Goal: Transaction & Acquisition: Register for event/course

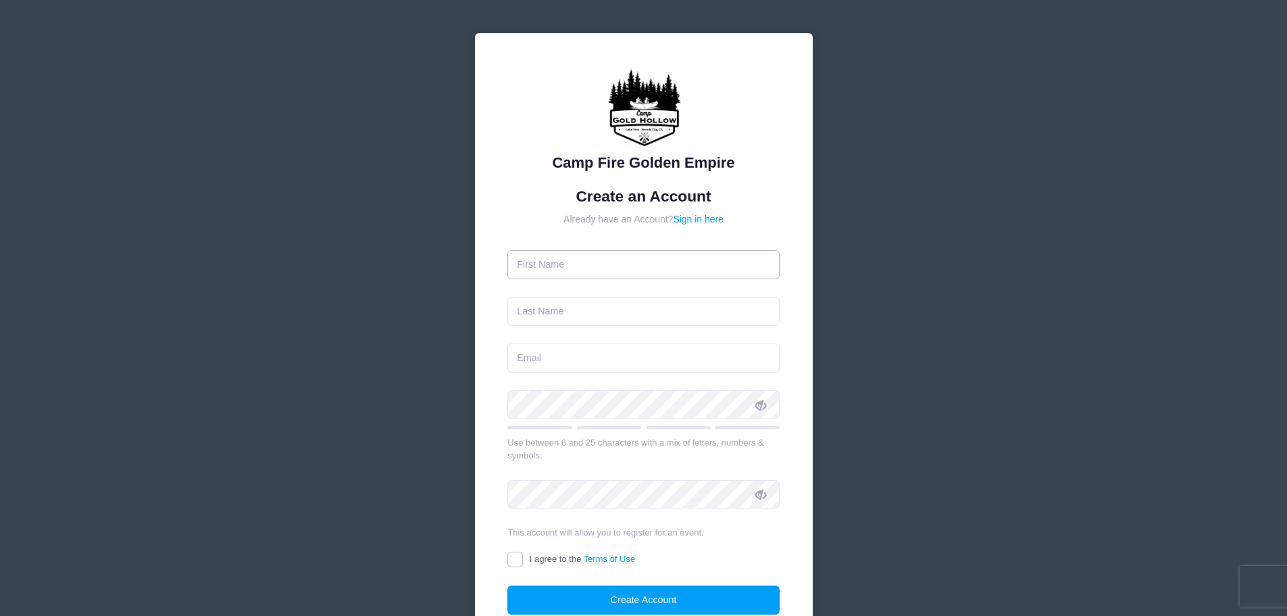
click at [530, 262] on input "text" at bounding box center [643, 264] width 272 height 29
type input "[PERSON_NAME]"
type input "[EMAIL_ADDRESS][DOMAIN_NAME]"
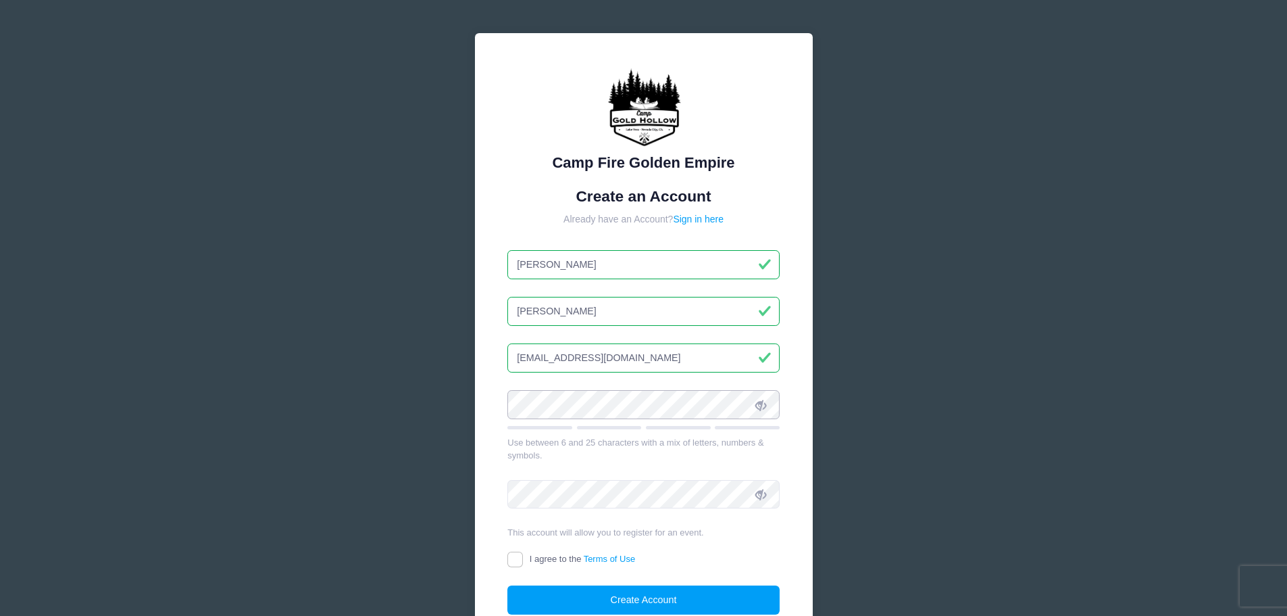
click at [478, 401] on div "Camp Fire Golden Empire Create an Account Already have an Account? Sign in here…" at bounding box center [644, 351] width 338 height 636
click at [760, 406] on icon at bounding box center [760, 404] width 11 height 11
click at [466, 401] on div "Camp Fire Golden Empire Create an Account Already have an Account? Sign in here…" at bounding box center [643, 367] width 360 height 691
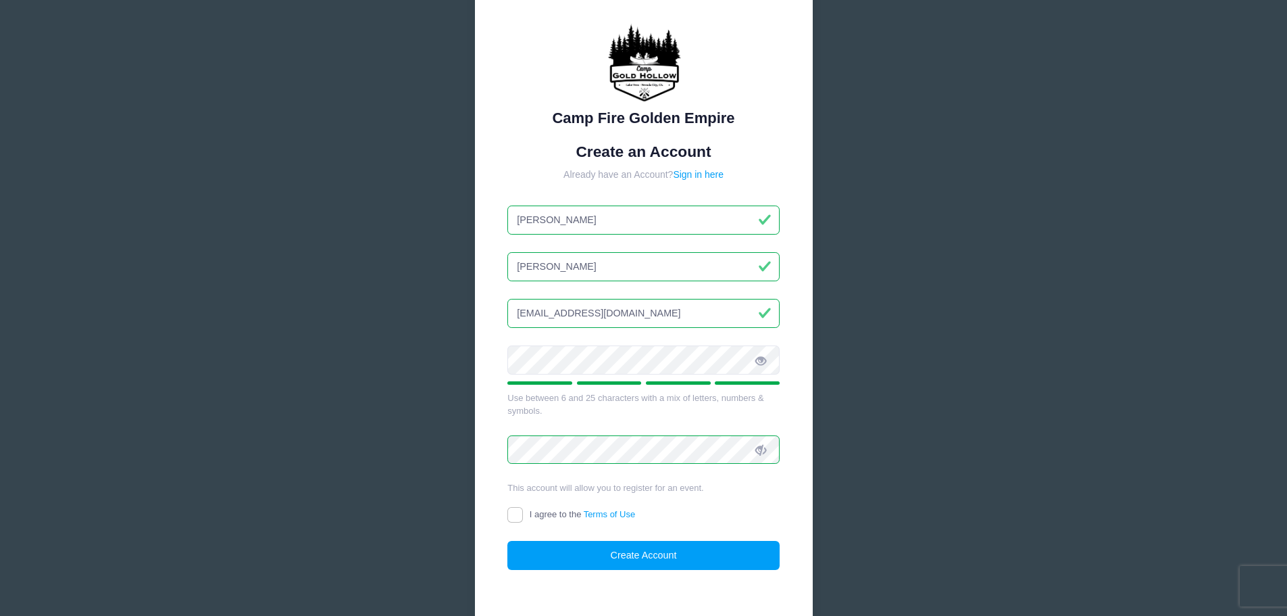
scroll to position [68, 0]
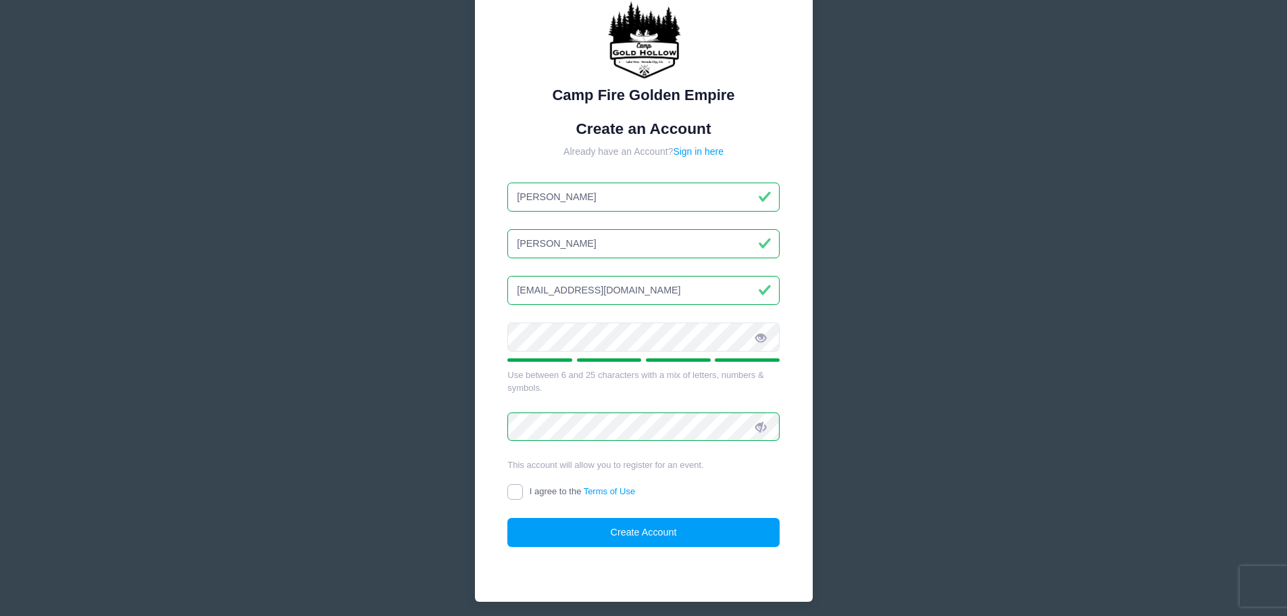
click at [514, 495] on input "I agree to the Terms of Use" at bounding box center [515, 492] width 16 height 16
checkbox input "true"
click at [634, 532] on button "Create Account" at bounding box center [643, 532] width 272 height 29
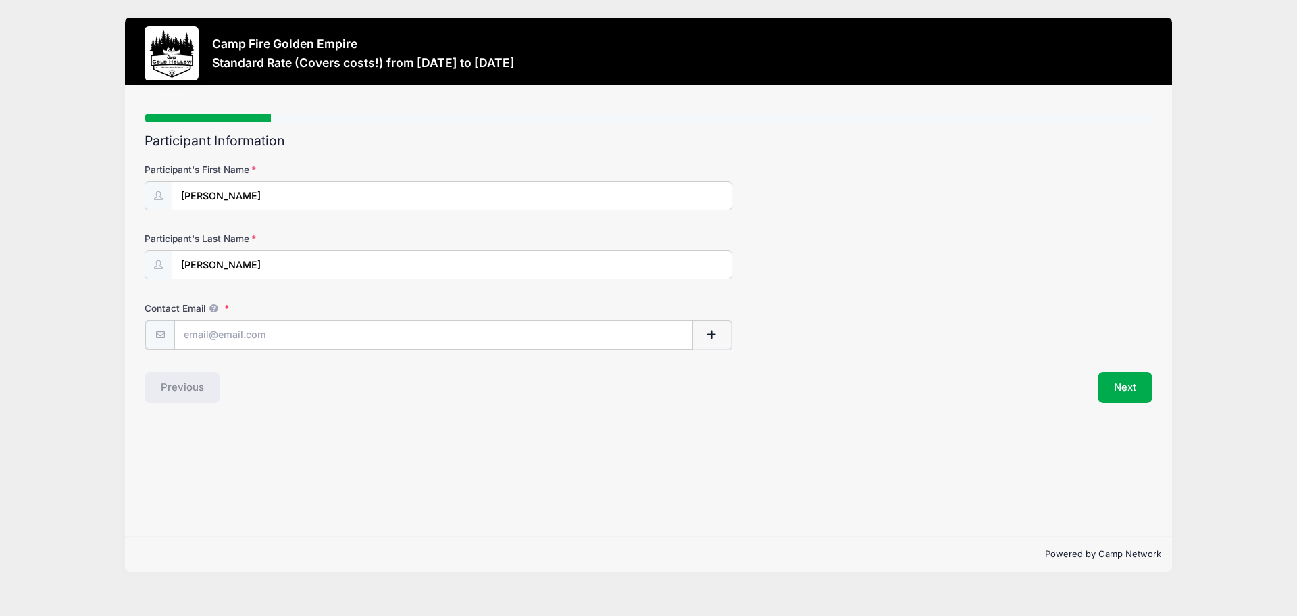
click at [191, 332] on input "Contact Email" at bounding box center [433, 334] width 519 height 29
type input "[EMAIL_ADDRESS][DOMAIN_NAME]"
click at [1118, 387] on button "Next" at bounding box center [1125, 385] width 55 height 31
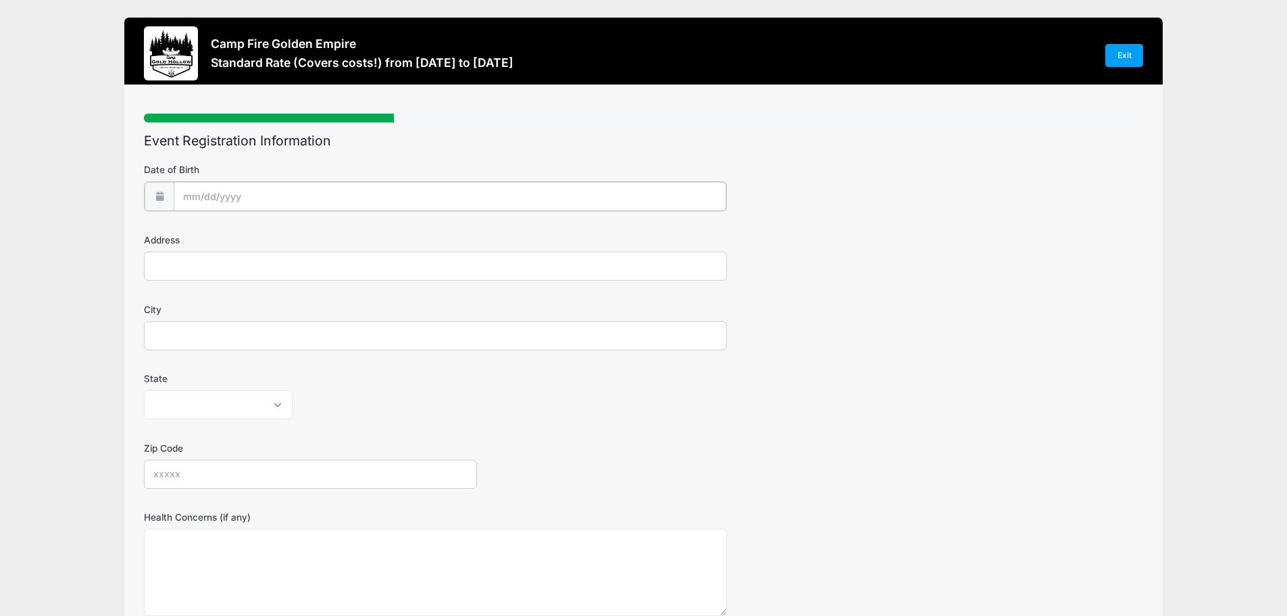
click at [195, 196] on input "Date of Birth" at bounding box center [450, 196] width 553 height 29
click at [195, 234] on icon at bounding box center [193, 232] width 9 height 9
click at [233, 234] on select "January February March April May June July August September October November De…" at bounding box center [244, 233] width 60 height 18
select select "4"
click at [214, 224] on select "January February March April May June July August September October November De…" at bounding box center [244, 233] width 60 height 18
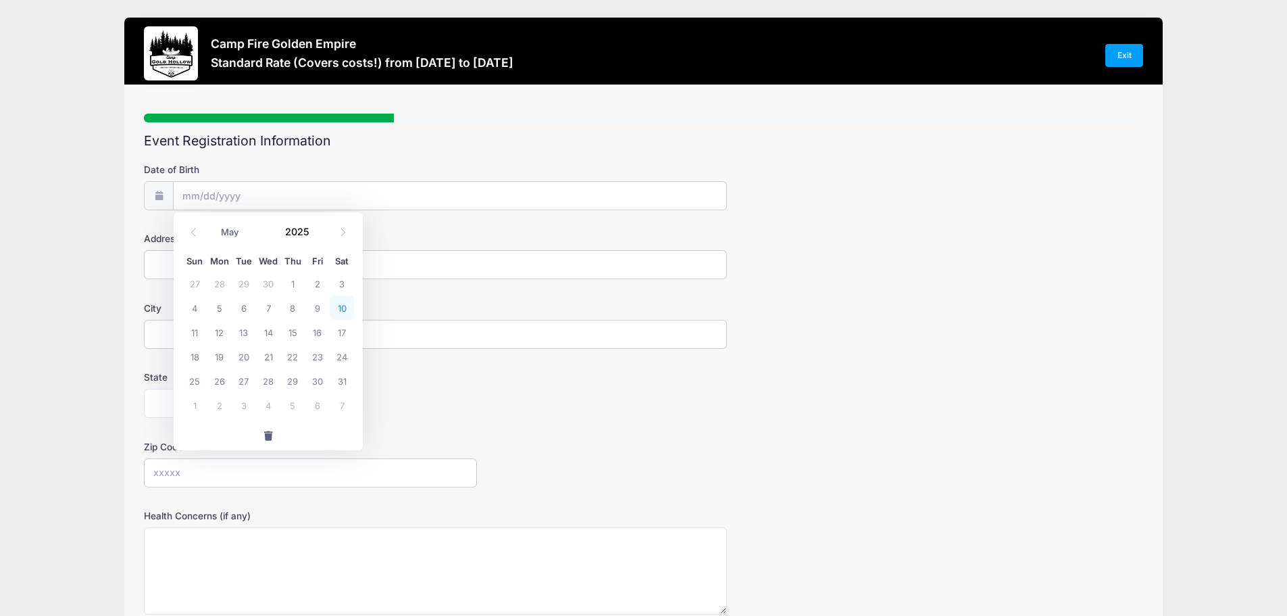
click at [341, 311] on span "10" at bounding box center [342, 307] width 24 height 24
type input "05/10/2025"
click at [249, 195] on input "05/10/2025" at bounding box center [450, 196] width 553 height 29
click at [316, 237] on span at bounding box center [317, 237] width 9 height 10
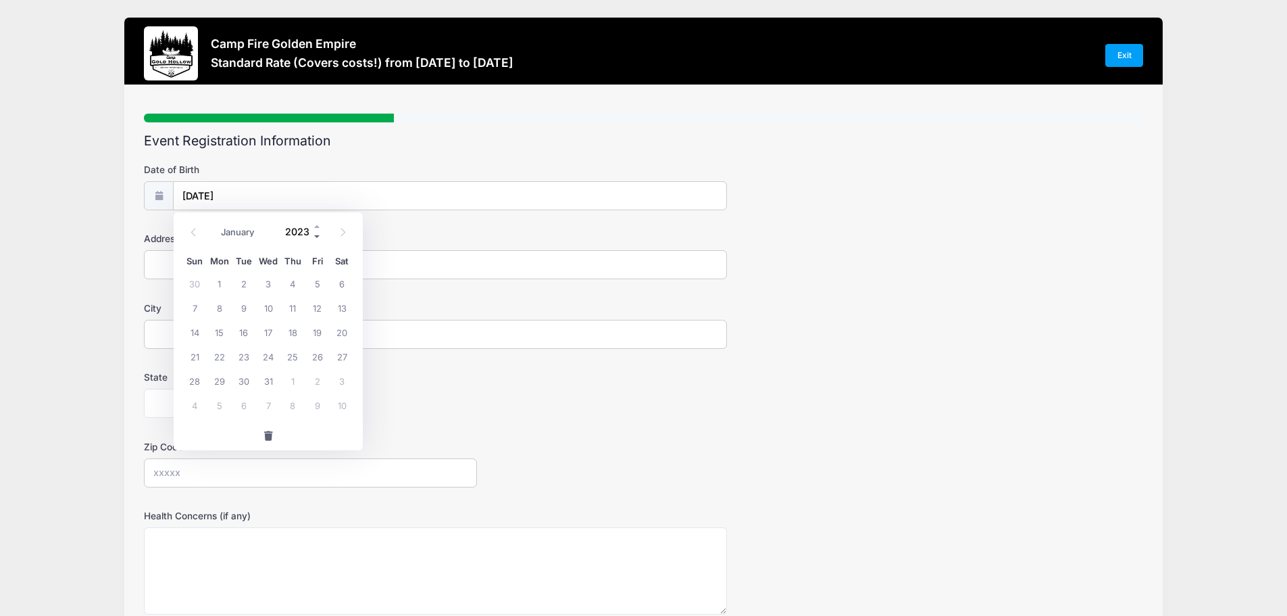
click at [316, 237] on span at bounding box center [317, 237] width 9 height 10
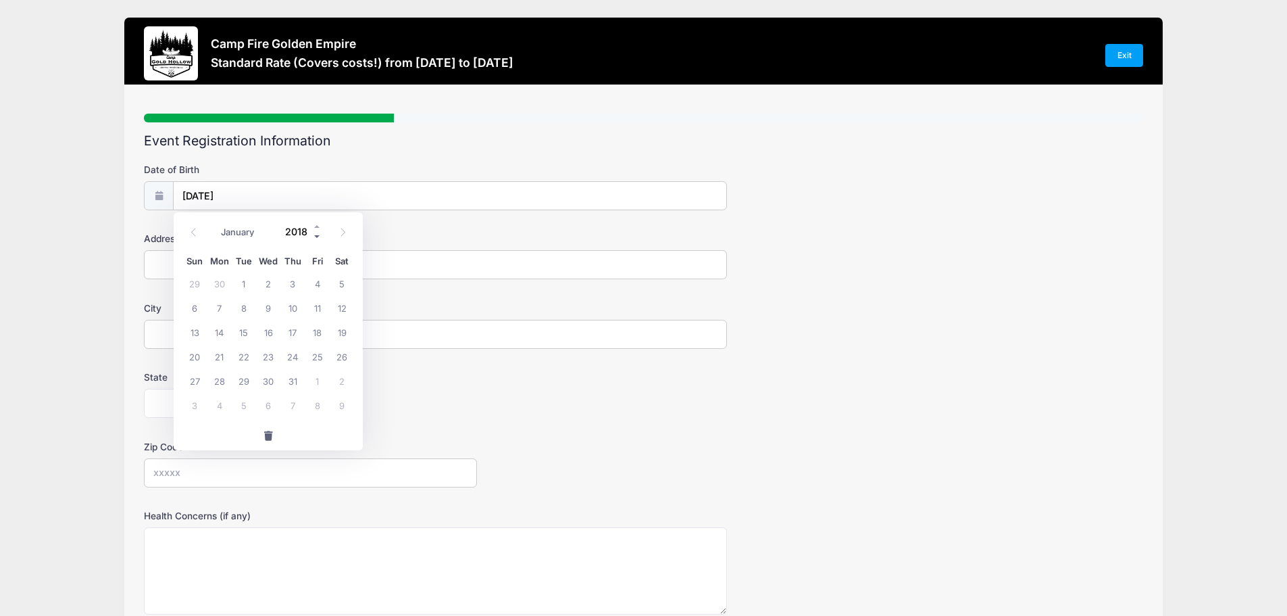
click at [316, 237] on span at bounding box center [317, 237] width 9 height 10
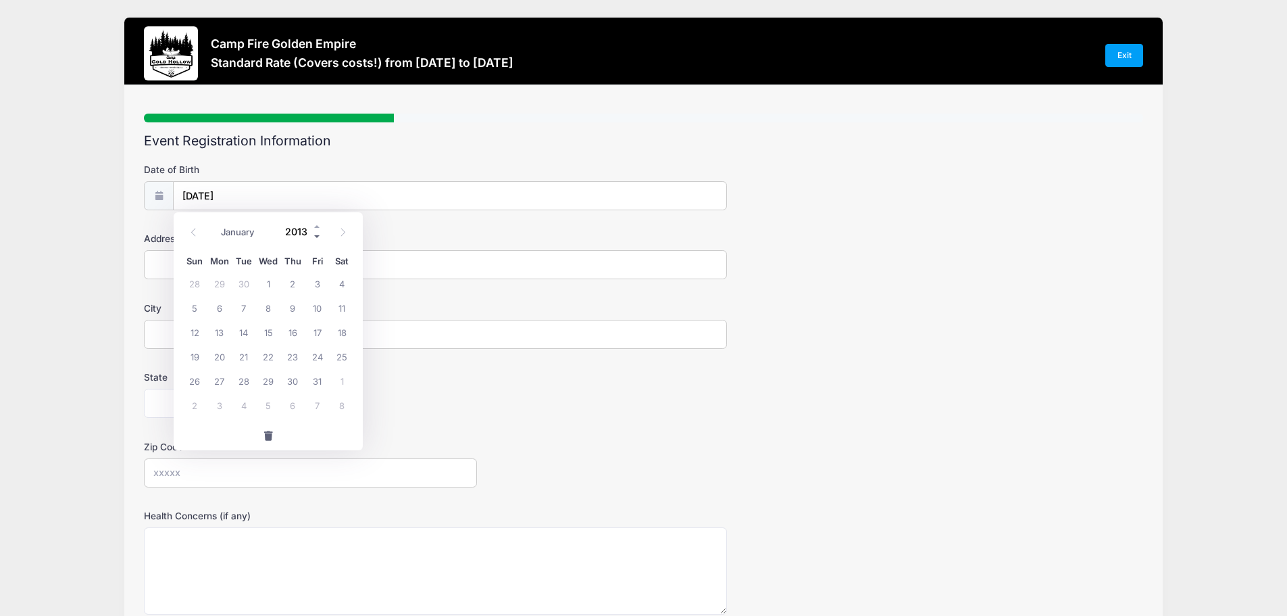
click at [316, 237] on span at bounding box center [317, 237] width 9 height 10
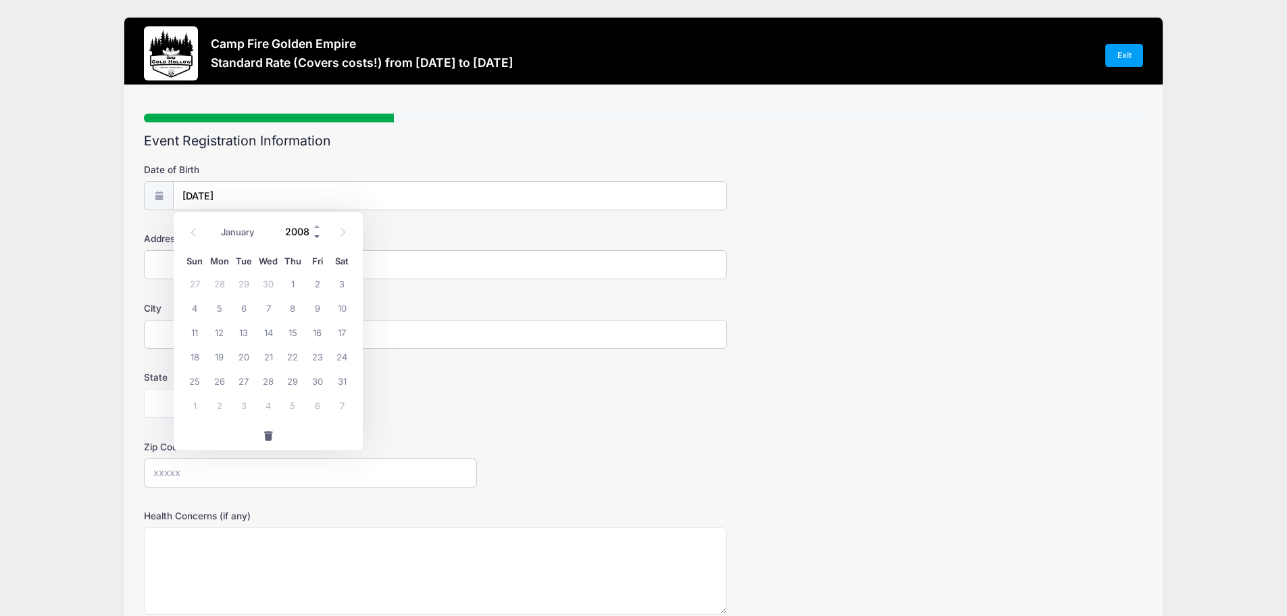
click at [316, 237] on span at bounding box center [317, 237] width 9 height 10
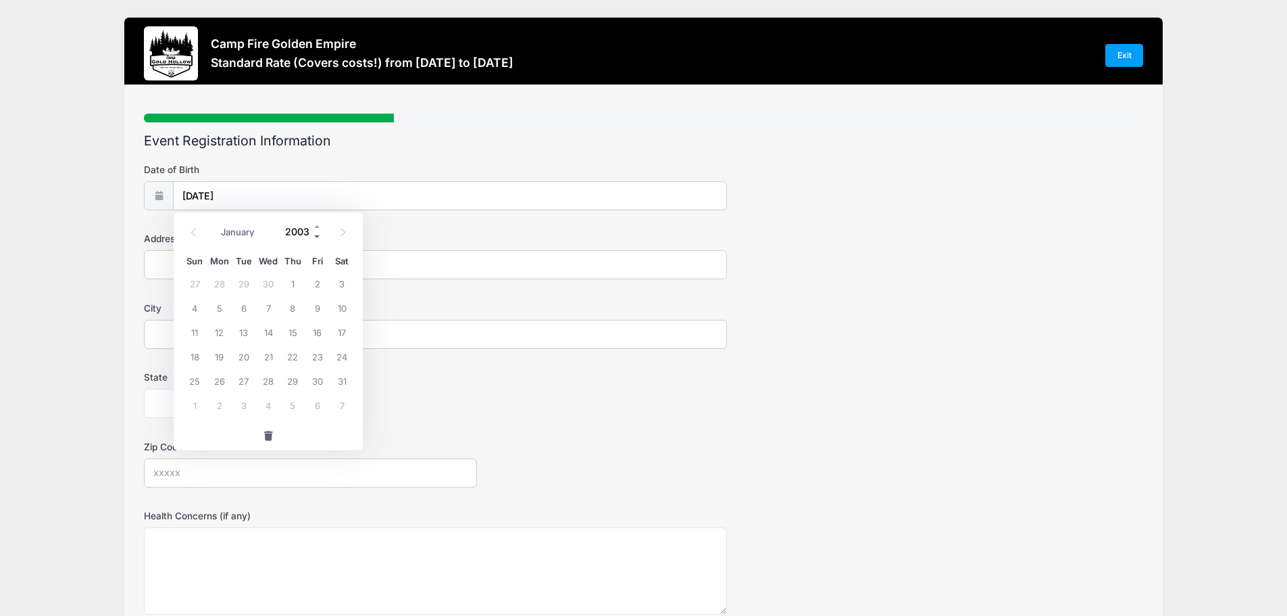
click at [316, 237] on span at bounding box center [317, 237] width 9 height 10
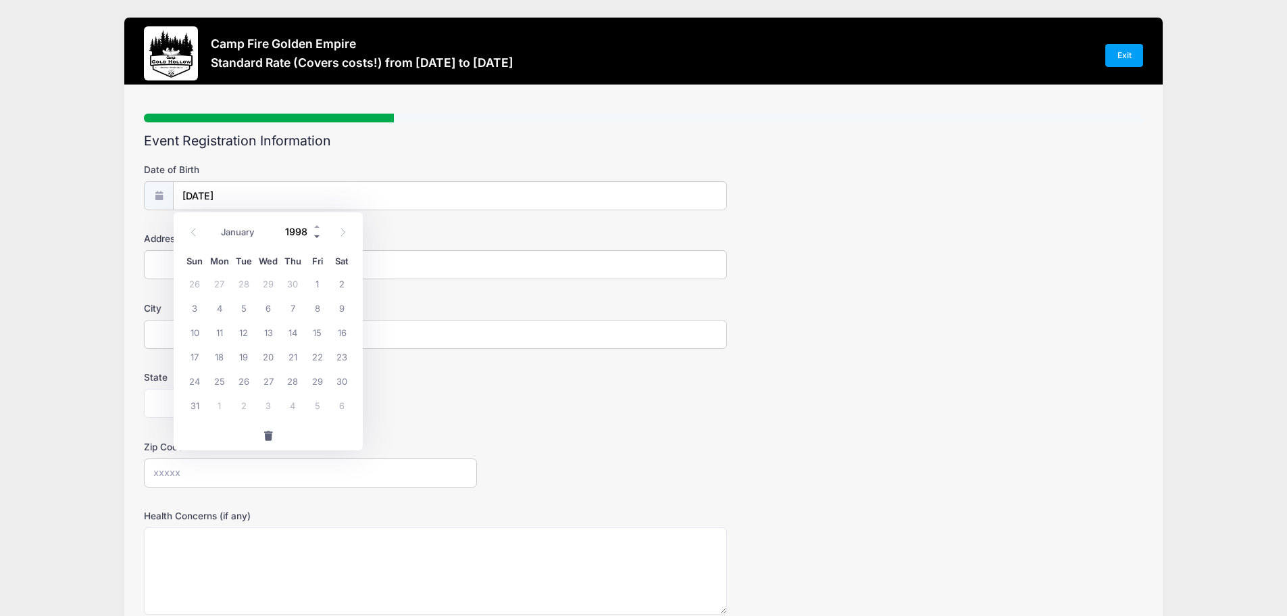
click at [316, 237] on span at bounding box center [317, 237] width 9 height 10
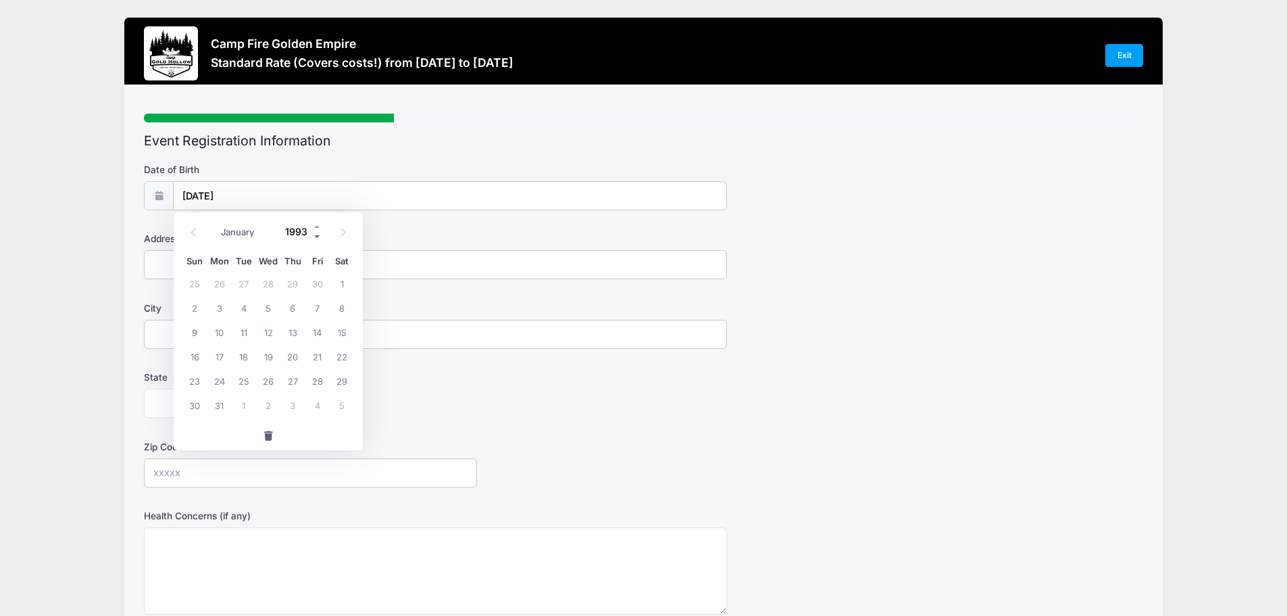
click at [316, 237] on span at bounding box center [317, 237] width 9 height 10
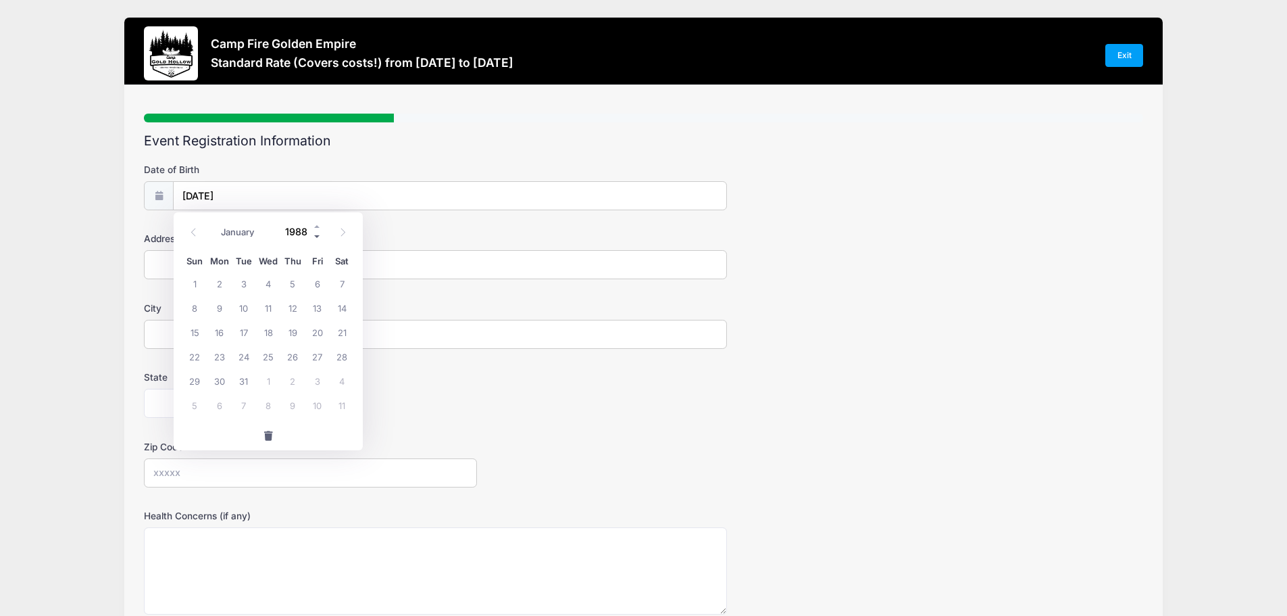
click at [316, 237] on span at bounding box center [317, 237] width 9 height 10
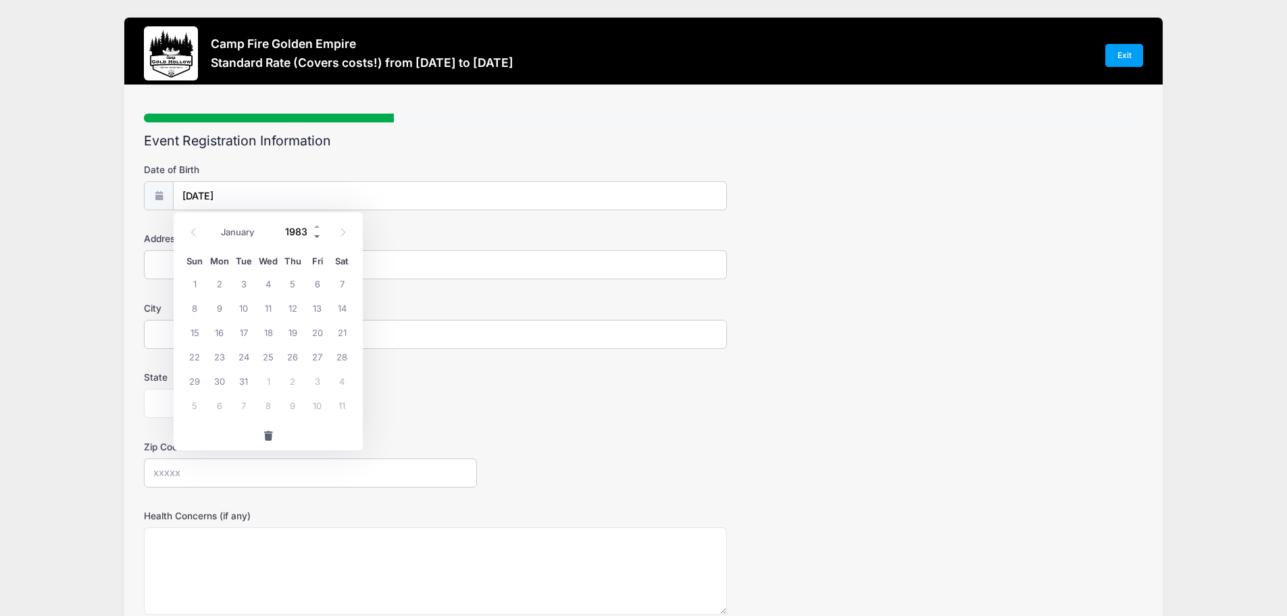
click at [316, 237] on span at bounding box center [317, 237] width 9 height 10
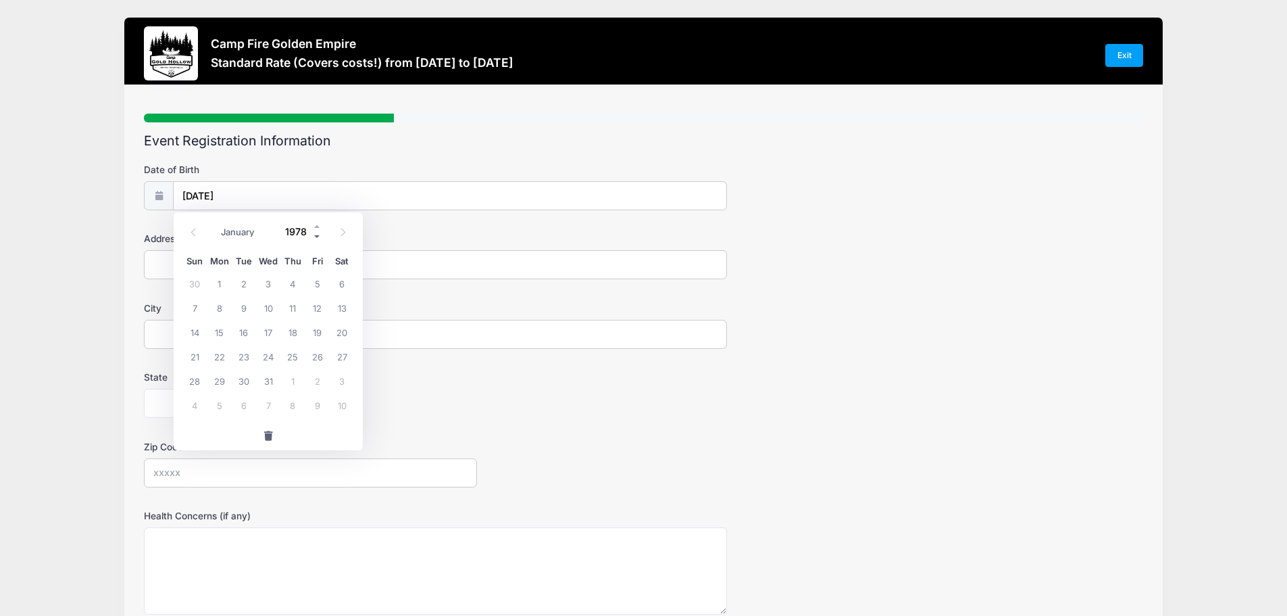
click at [316, 237] on span at bounding box center [317, 237] width 9 height 10
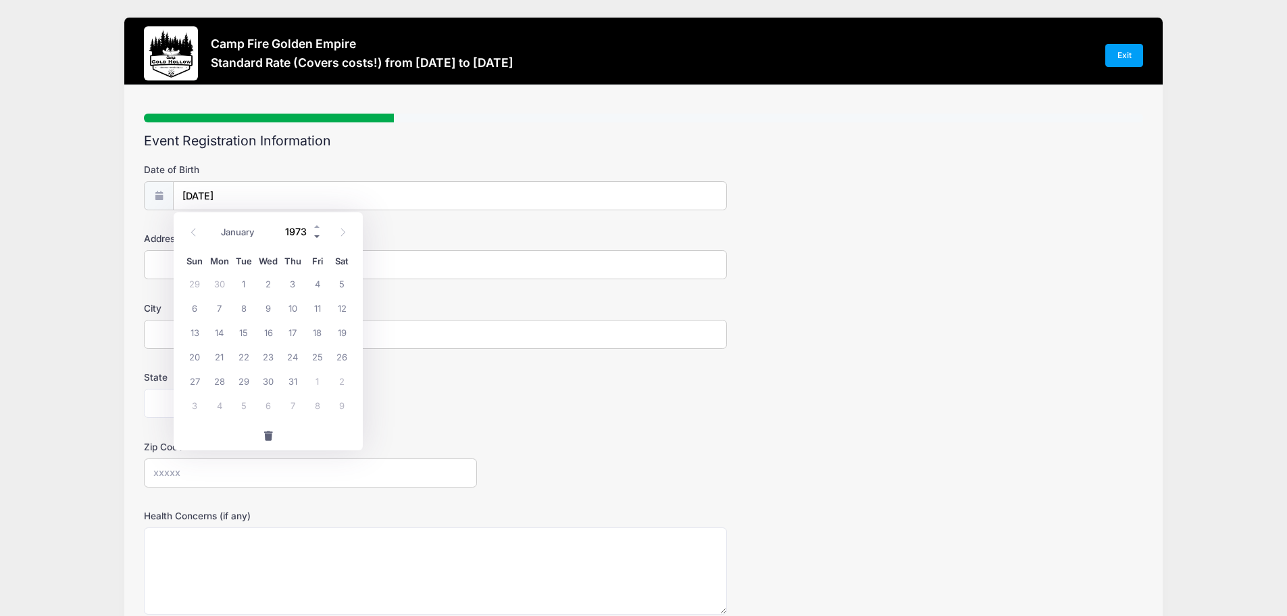
click at [316, 237] on span at bounding box center [317, 237] width 9 height 10
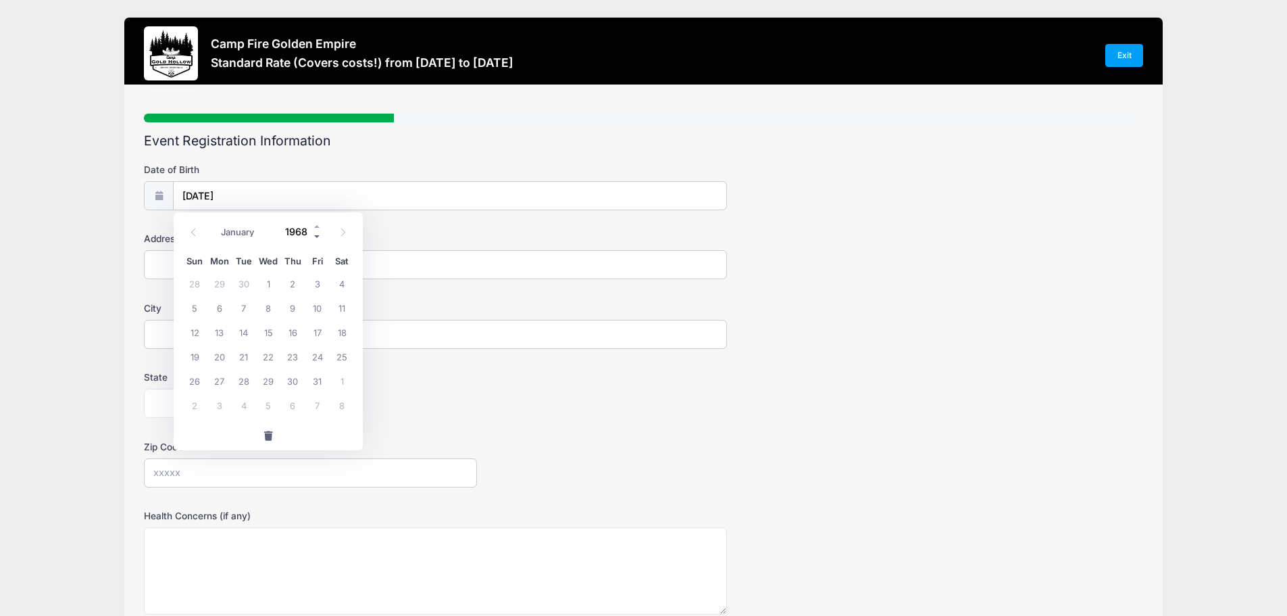
click at [316, 237] on span at bounding box center [317, 237] width 9 height 10
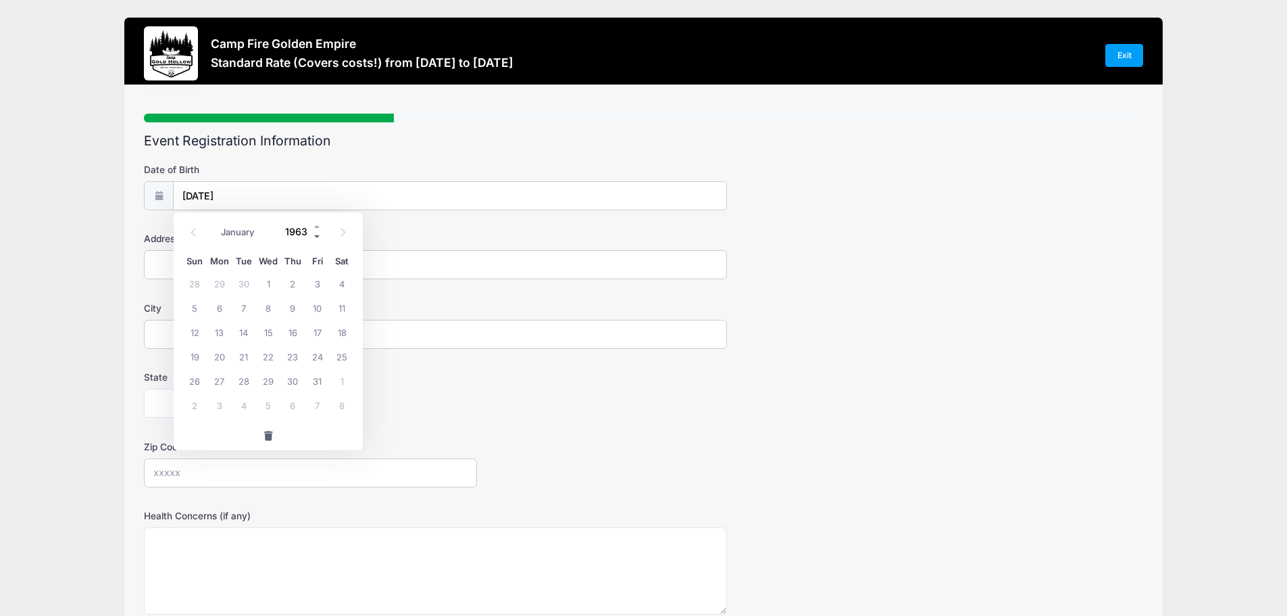
click at [316, 237] on span at bounding box center [317, 237] width 9 height 10
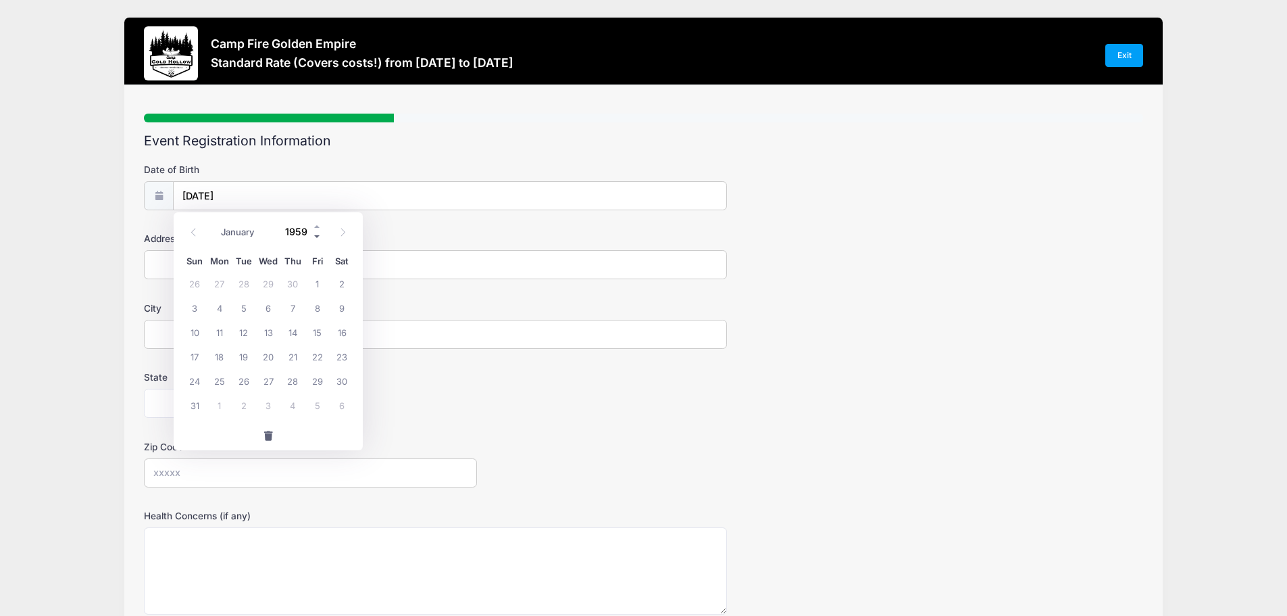
type input "1958"
click at [345, 311] on span "10" at bounding box center [342, 307] width 24 height 24
type input "05/10/1958"
click at [156, 265] on input "Address" at bounding box center [435, 264] width 583 height 29
type input "5508 Sloan Court"
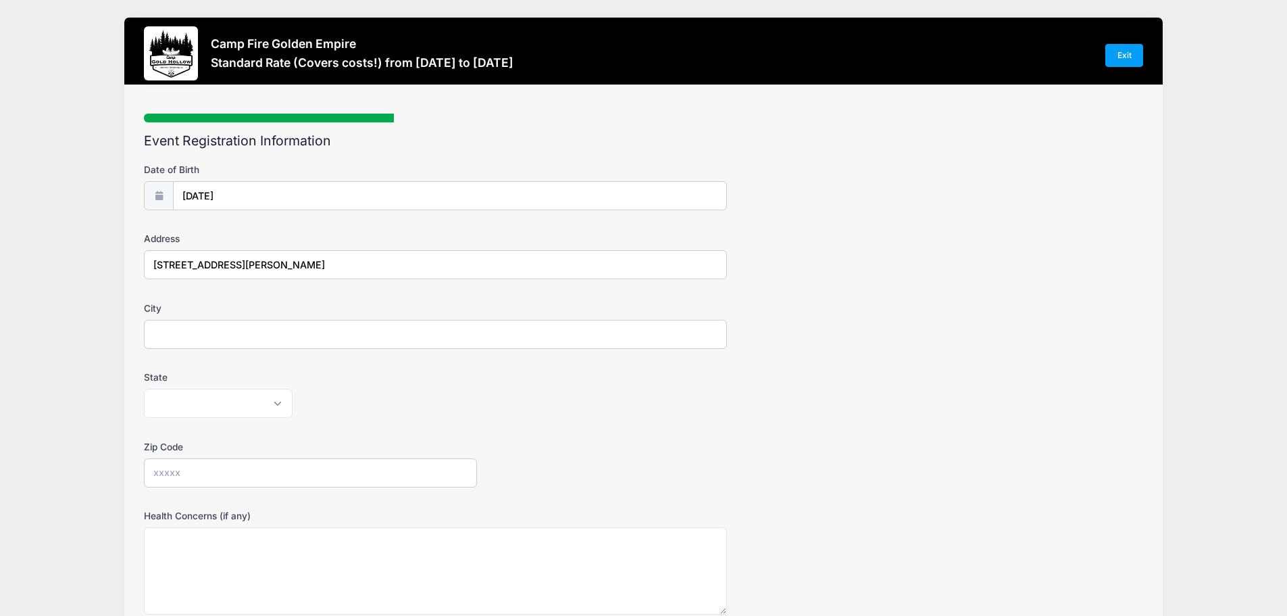
type input "Concord, CA"
select select "CA"
type input "94521"
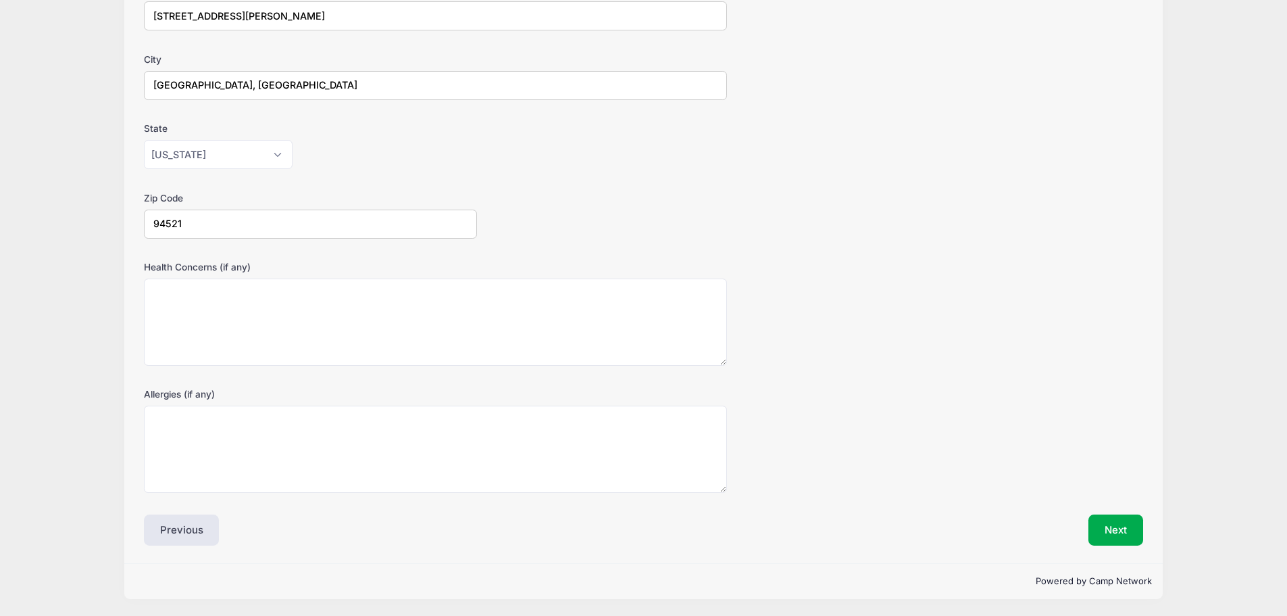
scroll to position [249, 0]
click at [181, 314] on textarea "Health Concerns (if any)" at bounding box center [435, 321] width 583 height 87
type textarea "None"
click at [176, 428] on textarea "Allergies (if any)" at bounding box center [435, 448] width 583 height 87
type textarea "None"
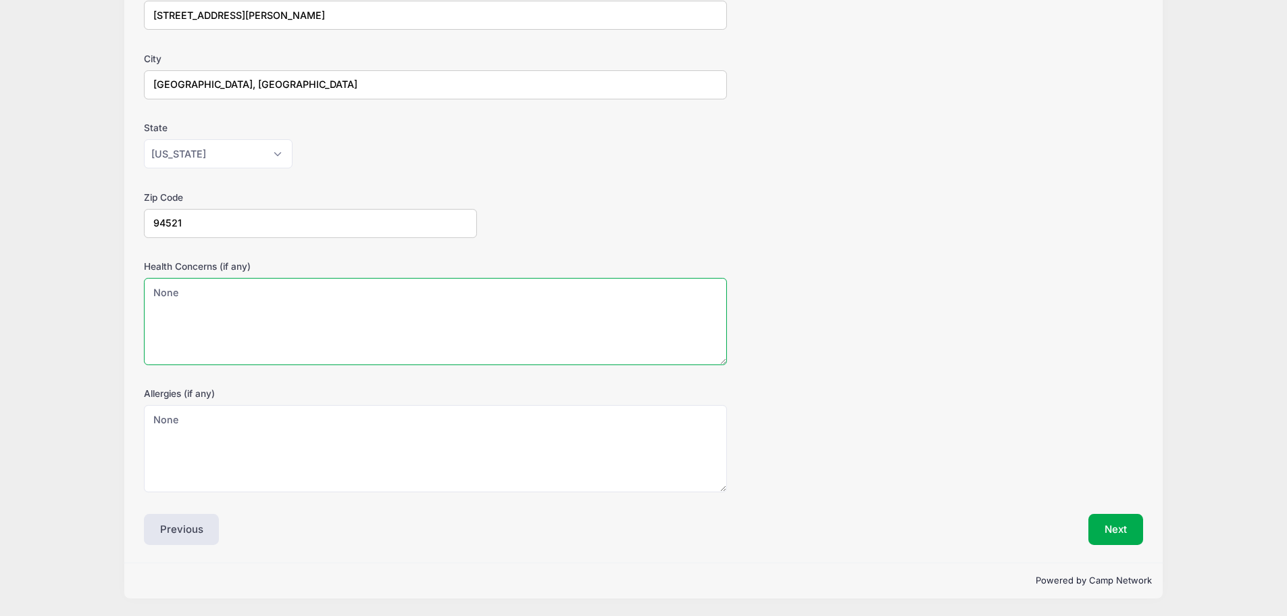
drag, startPoint x: 185, startPoint y: 294, endPoint x: 191, endPoint y: 286, distance: 10.1
click at [82, 288] on div "Camp Fire Golden Empire Standard Rate (Covers costs!) from 09/19 to 09/21/2025 …" at bounding box center [643, 183] width 1247 height 865
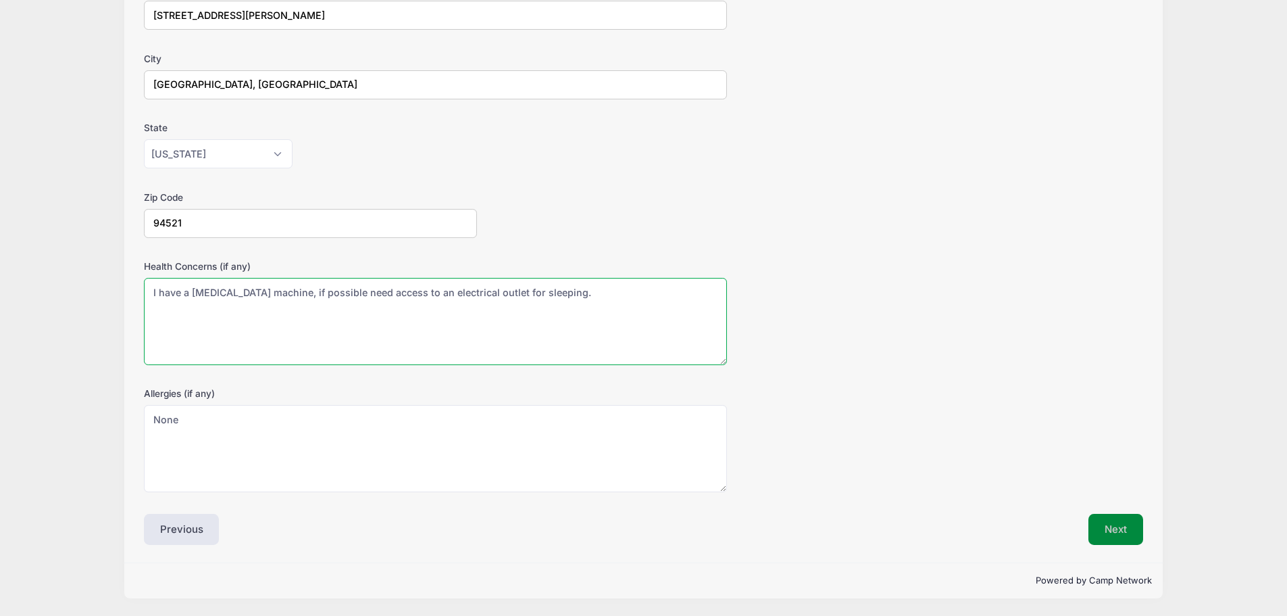
type textarea "I have a CPap machine, if possible need access to an electrical outlet for slee…"
click at [1125, 528] on button "Next" at bounding box center [1115, 528] width 55 height 31
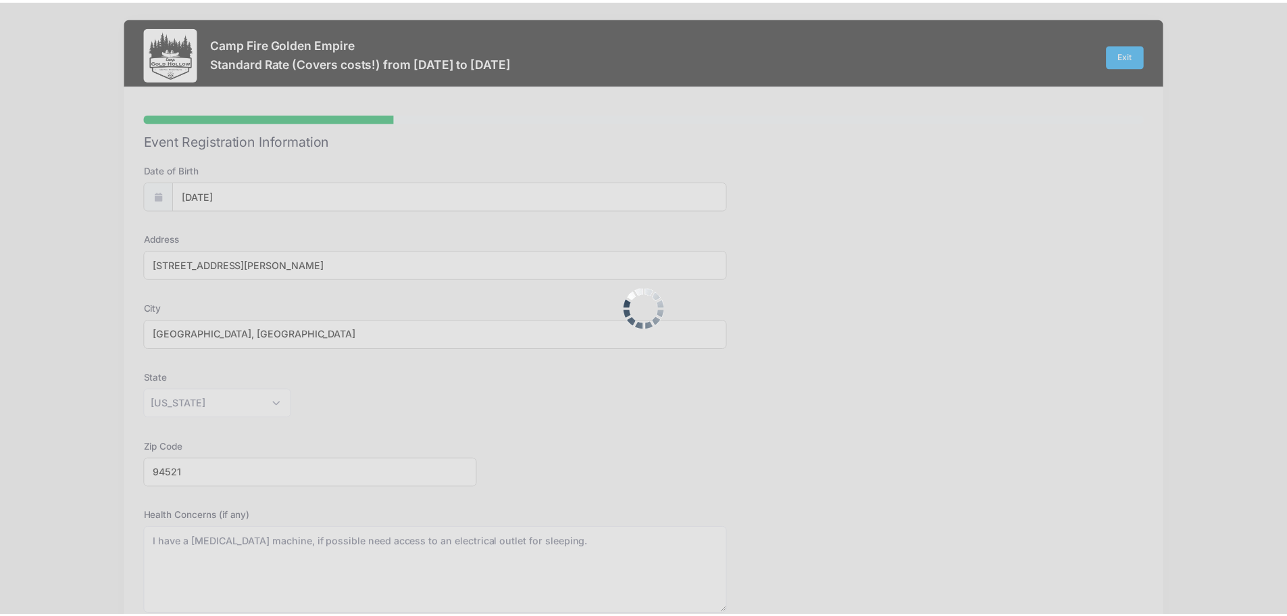
scroll to position [0, 0]
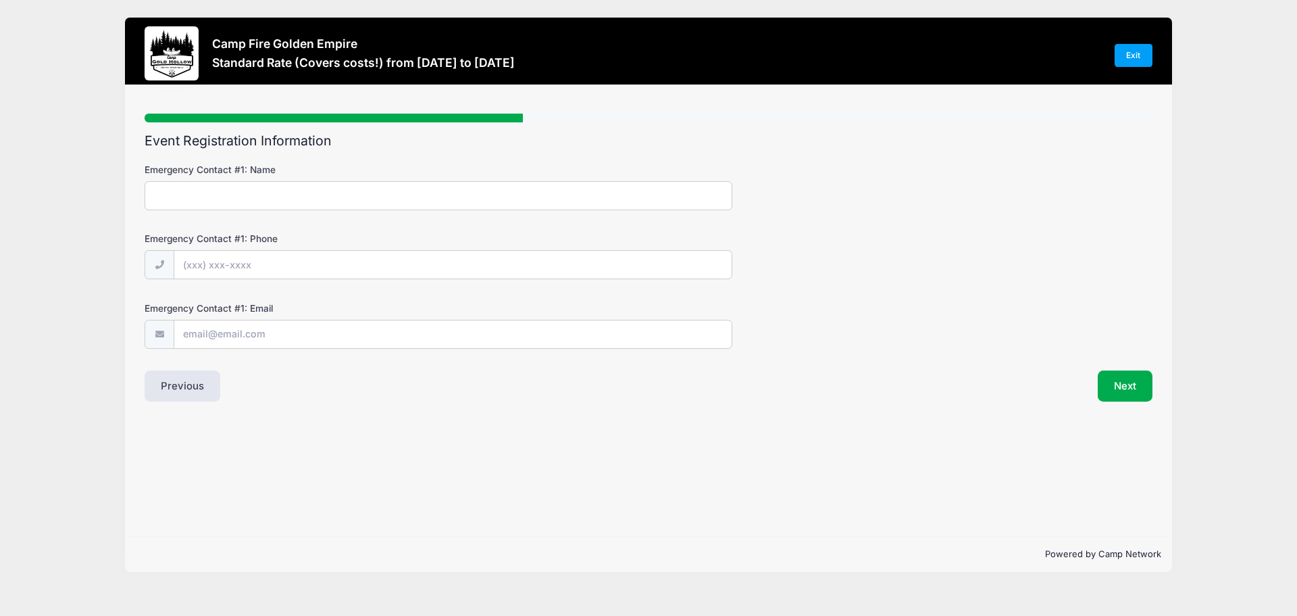
click at [167, 198] on input "Emergency Contact #1: Name" at bounding box center [439, 195] width 588 height 29
type input "Brian Wark"
click at [189, 261] on input "Emergency Contact #1: Phone" at bounding box center [452, 265] width 557 height 29
type input "(925) 408-4698"
click at [191, 333] on input "Emergency Contact #1: Email" at bounding box center [452, 334] width 557 height 29
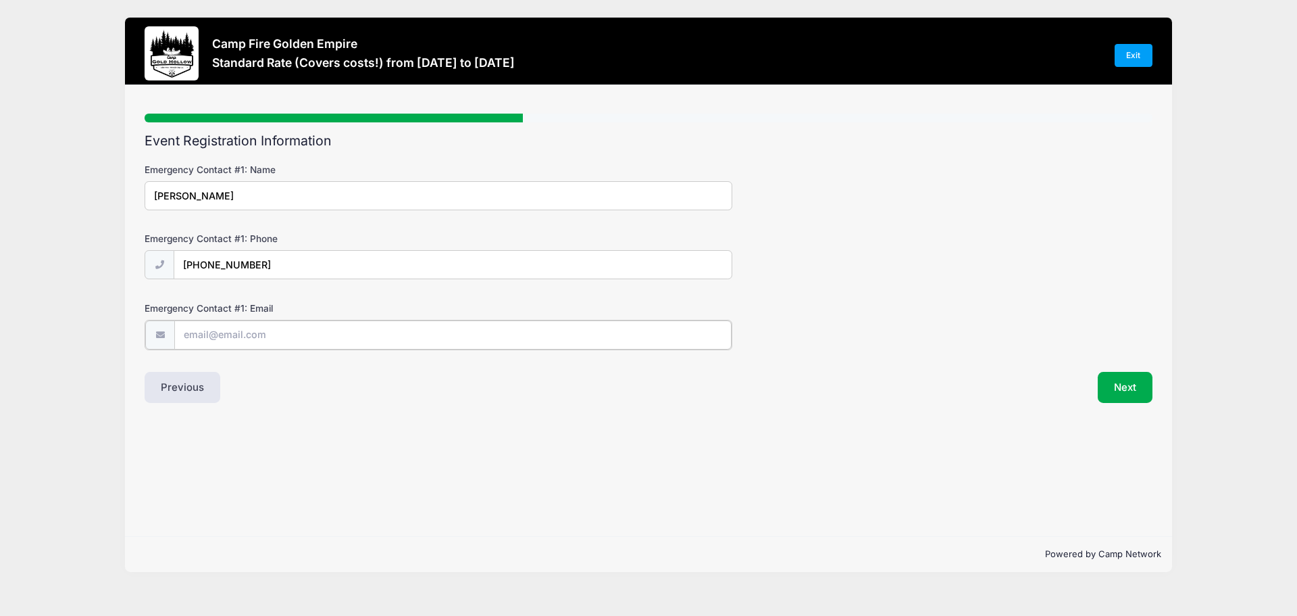
type input "brianlwark@aol.com"
click at [1124, 389] on button "Next" at bounding box center [1125, 385] width 55 height 31
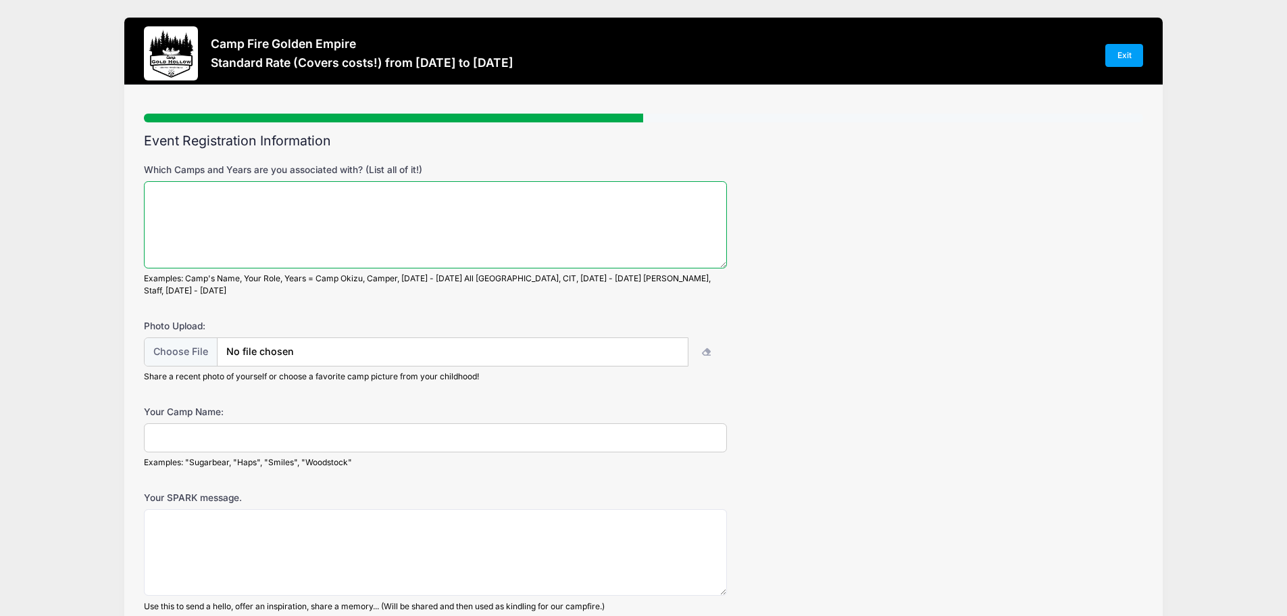
click at [162, 199] on textarea "Which Camps and Years are you associated with? (List all of it!)" at bounding box center [435, 224] width 583 height 87
click at [149, 196] on textarea "Camp Celio and Camp Okizu, 1968-1976," at bounding box center [435, 224] width 583 height 87
click at [417, 199] on textarea "Camper, Camp Celio and Camp Okizu, 1968-1976," at bounding box center [435, 224] width 583 height 87
type textarea "Camper, Camp Celio and Camp Okizu, 1968-1976, Counselor/Unit Director 1980"
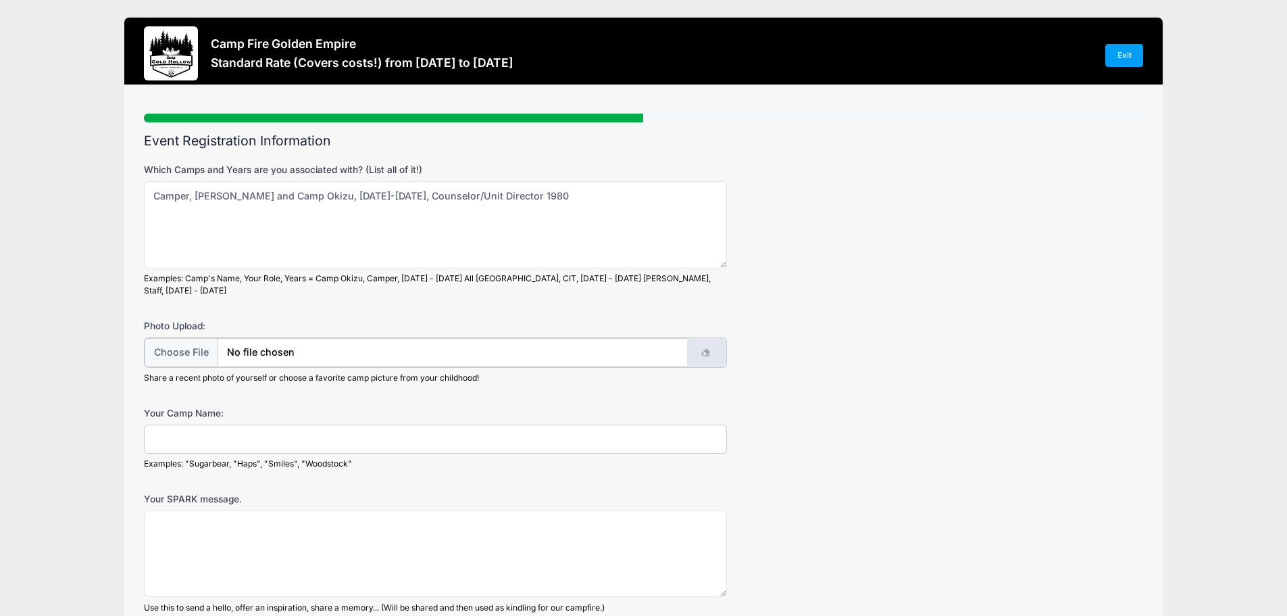
click at [707, 353] on icon "button" at bounding box center [706, 353] width 11 height 0
click at [174, 343] on input "file" at bounding box center [417, 352] width 544 height 29
click at [161, 338] on input "file" at bounding box center [417, 352] width 544 height 29
type input "C:\fakepath\DSC03448.JPG"
click at [157, 428] on input "Your Camp Name:" at bounding box center [435, 437] width 583 height 29
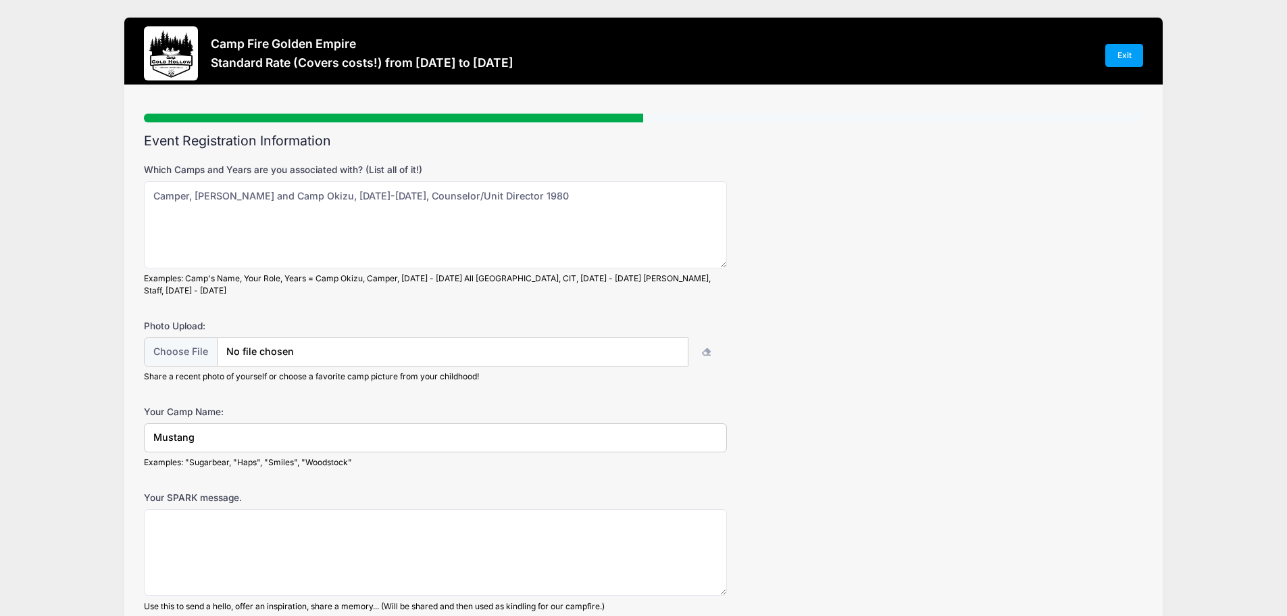
type input "Mustang"
click at [154, 516] on textarea "Your SPARK message." at bounding box center [435, 552] width 583 height 87
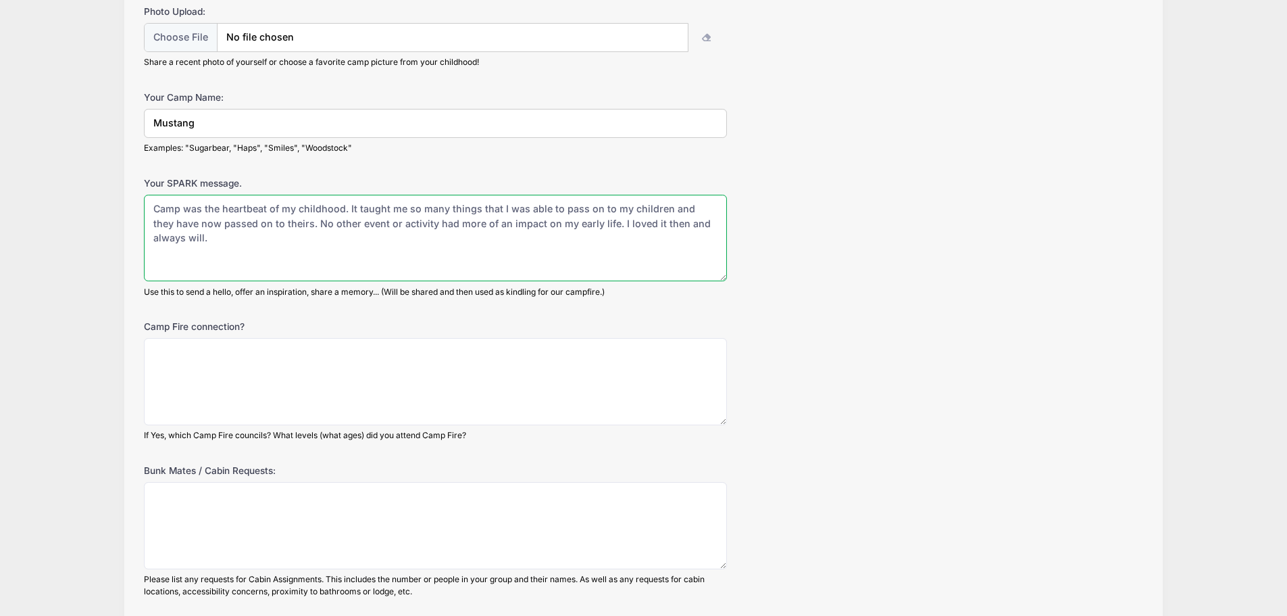
scroll to position [338, 0]
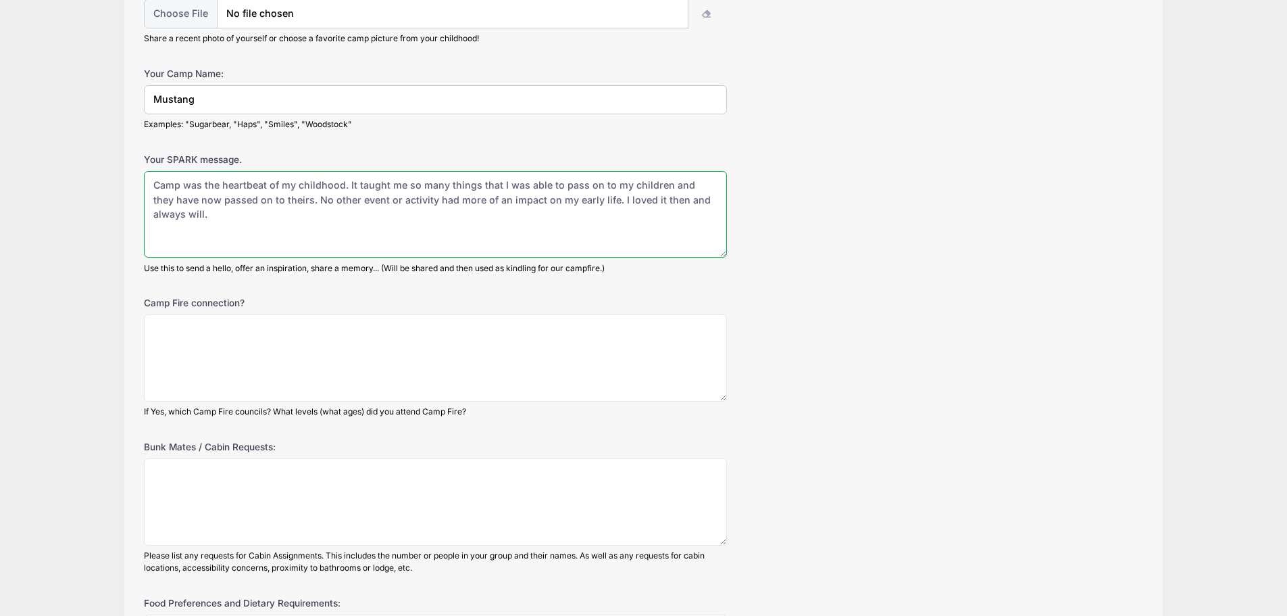
type textarea "Camp was the heartbeat of my childhood. It taught me so many things that I was …"
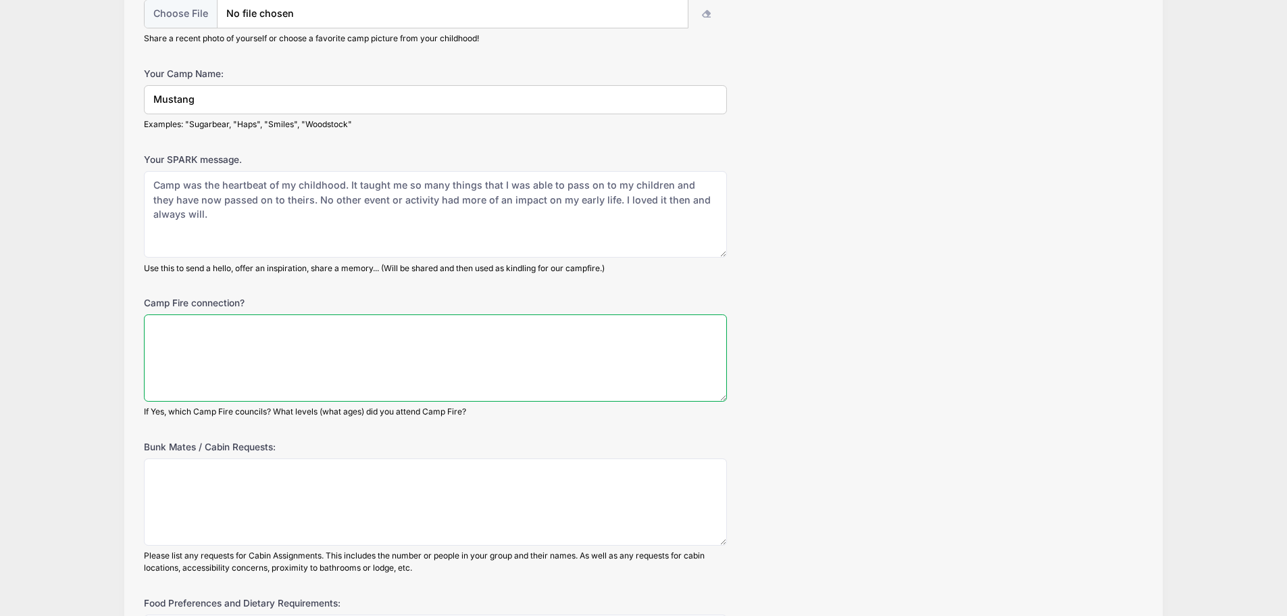
click at [155, 317] on textarea "Camp Fire connection?" at bounding box center [435, 357] width 583 height 87
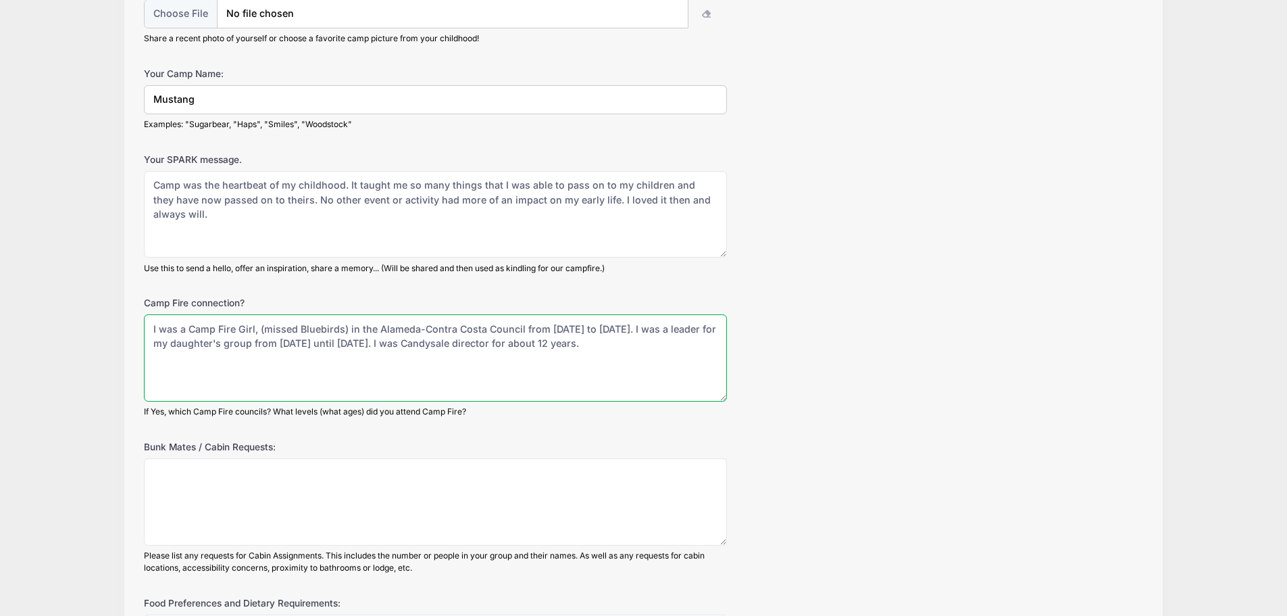
click at [395, 336] on textarea "I was a Camp Fire Girl, (missed Bluebirds) in the Alameda-Contra Costa Council …" at bounding box center [435, 357] width 583 height 87
click at [400, 332] on textarea "I was a Camp Fire Girl, (missed Bluebirds) in the Alameda-Contra Costa Council …" at bounding box center [435, 357] width 583 height 87
click at [456, 332] on textarea "I was a Camp Fire Girl, (missed Bluebirds) in the Alameda-Contra Costa Council …" at bounding box center [435, 357] width 583 height 87
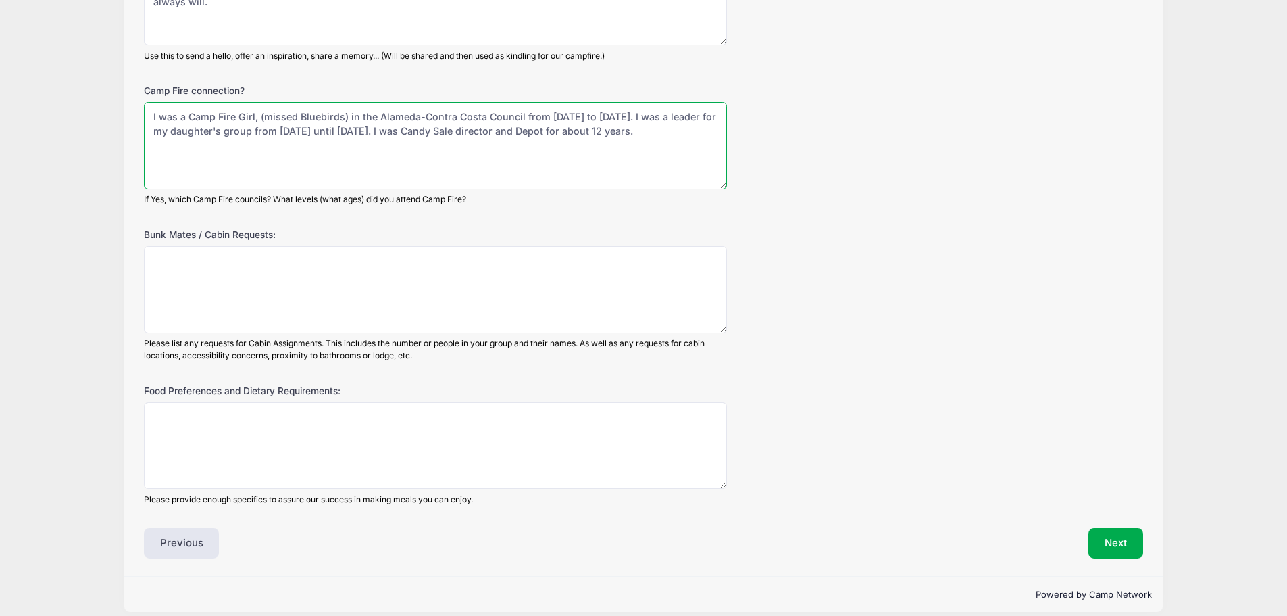
scroll to position [551, 0]
type textarea "I was a Camp Fire Girl, (missed Bluebirds) in the Alameda-Contra Costa Council …"
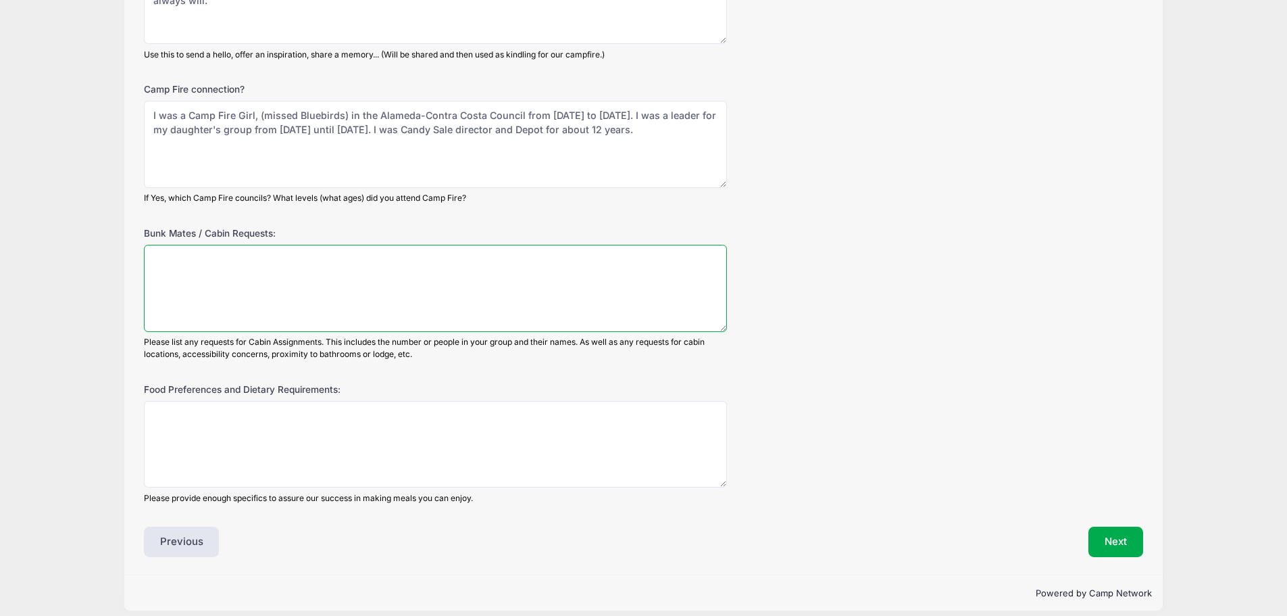
click at [162, 251] on textarea "Bunk Mates / Cabin Requests:" at bounding box center [435, 288] width 583 height 87
type textarea "As abaove I'd like a cabin with access to an outlet for my c-pap machine."
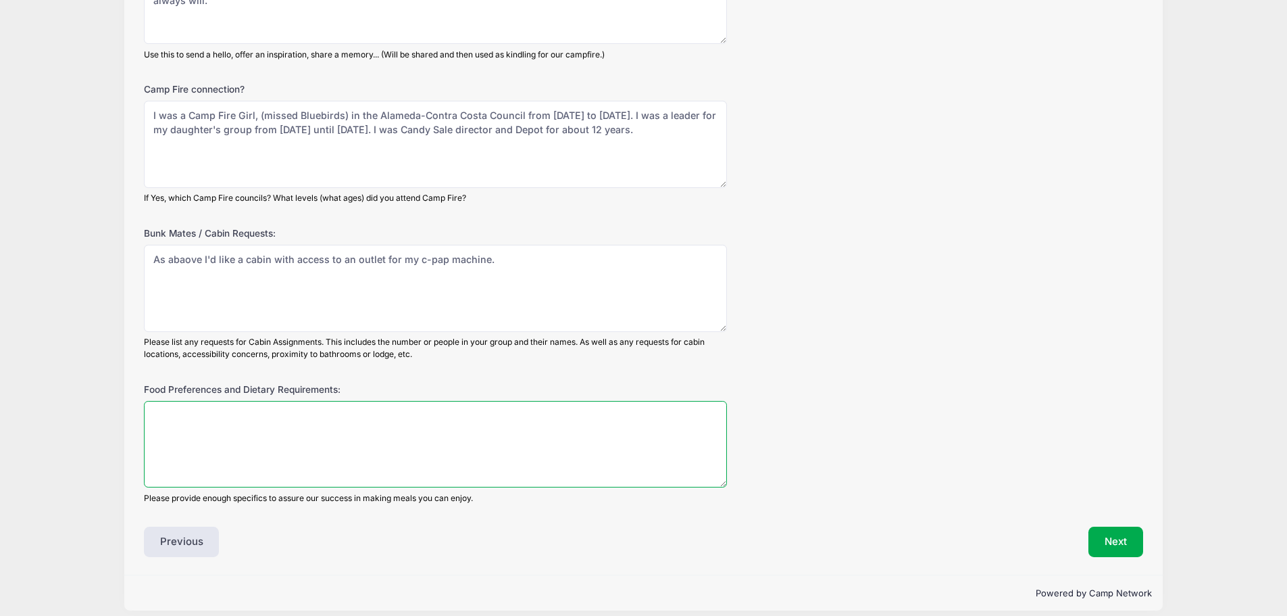
drag, startPoint x: 159, startPoint y: 413, endPoint x: 188, endPoint y: 399, distance: 32.0
click at [159, 413] on textarea "Food Preferences and Dietary Requirements:" at bounding box center [435, 444] width 583 height 87
type textarea "Lots of S'mores!!!!"
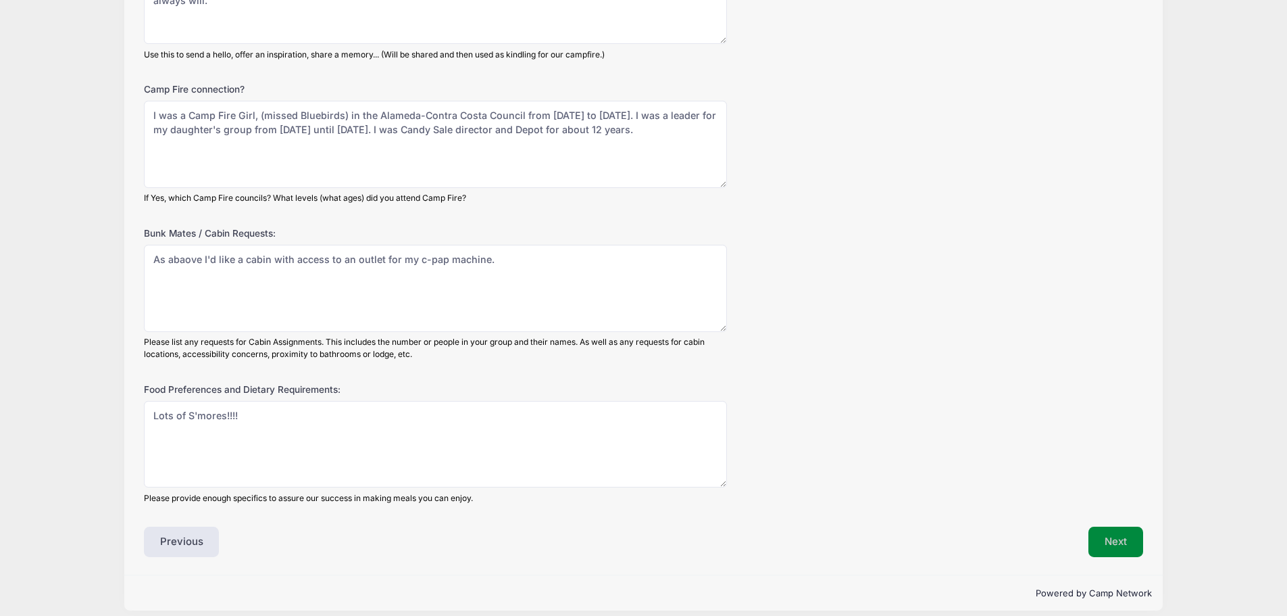
click at [1122, 528] on button "Next" at bounding box center [1115, 541] width 55 height 31
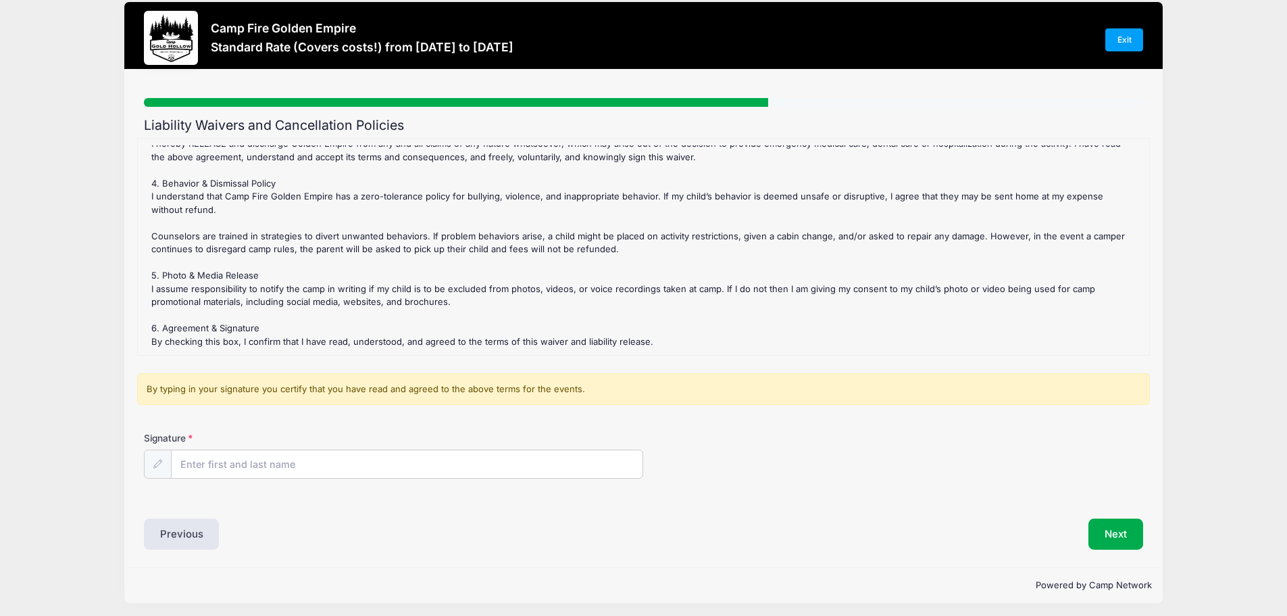
scroll to position [20, 0]
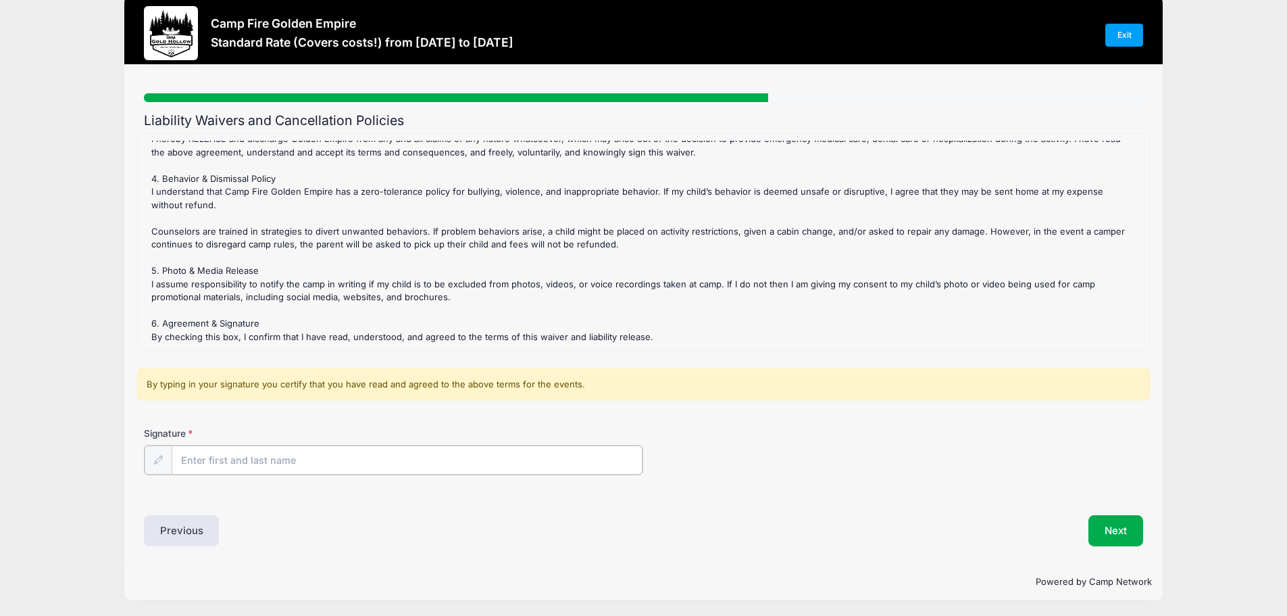
click at [189, 461] on input "Signature" at bounding box center [408, 459] width 472 height 29
type input "Dana Wark"
click at [742, 506] on div "Liability Waivers and Cancellation Policies Standard Rate (Covers costs!) Refun…" at bounding box center [643, 329] width 999 height 432
click at [1111, 534] on button "Next" at bounding box center [1115, 528] width 55 height 31
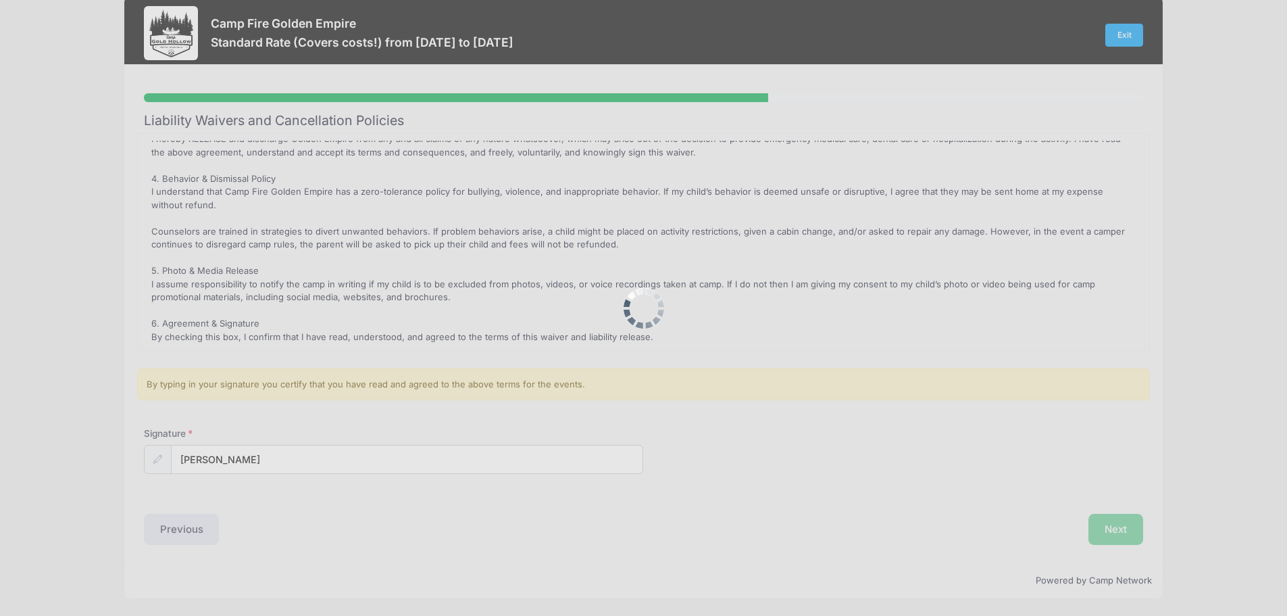
scroll to position [0, 0]
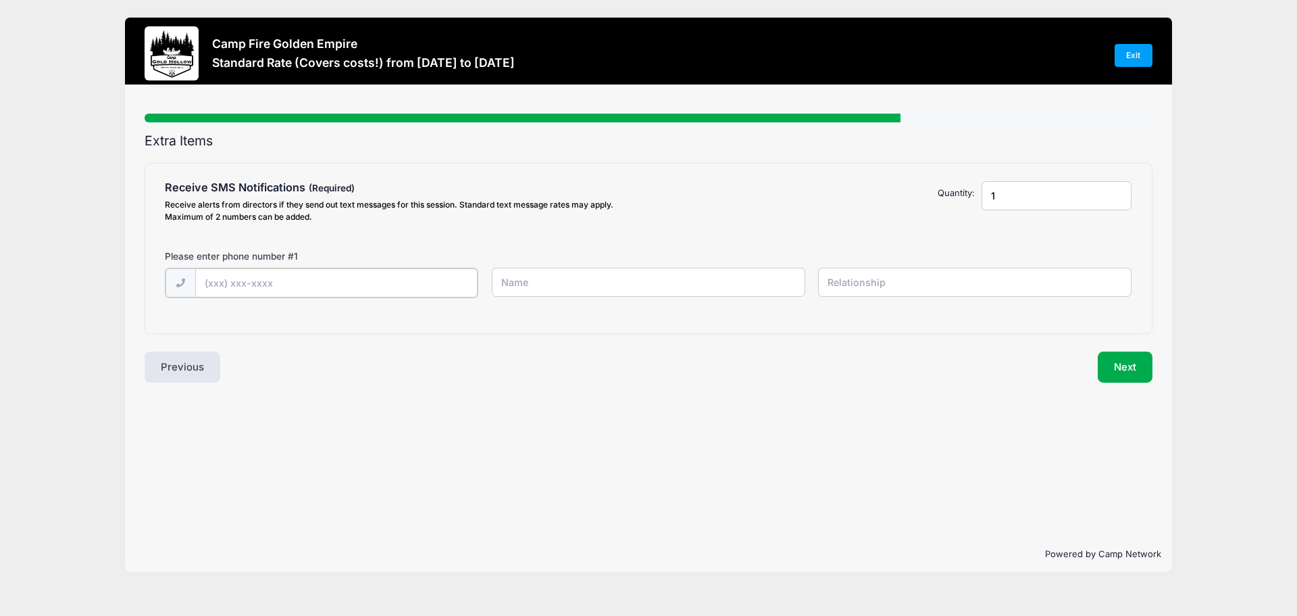
click at [0, 0] on input "text" at bounding box center [0, 0] width 0 height 0
type input "(925) 348-1640"
click at [0, 0] on input "text" at bounding box center [0, 0] width 0 height 0
click at [0, 0] on input "[PERSON_NAME]" at bounding box center [0, 0] width 0 height 0
type input "Dana Wark"
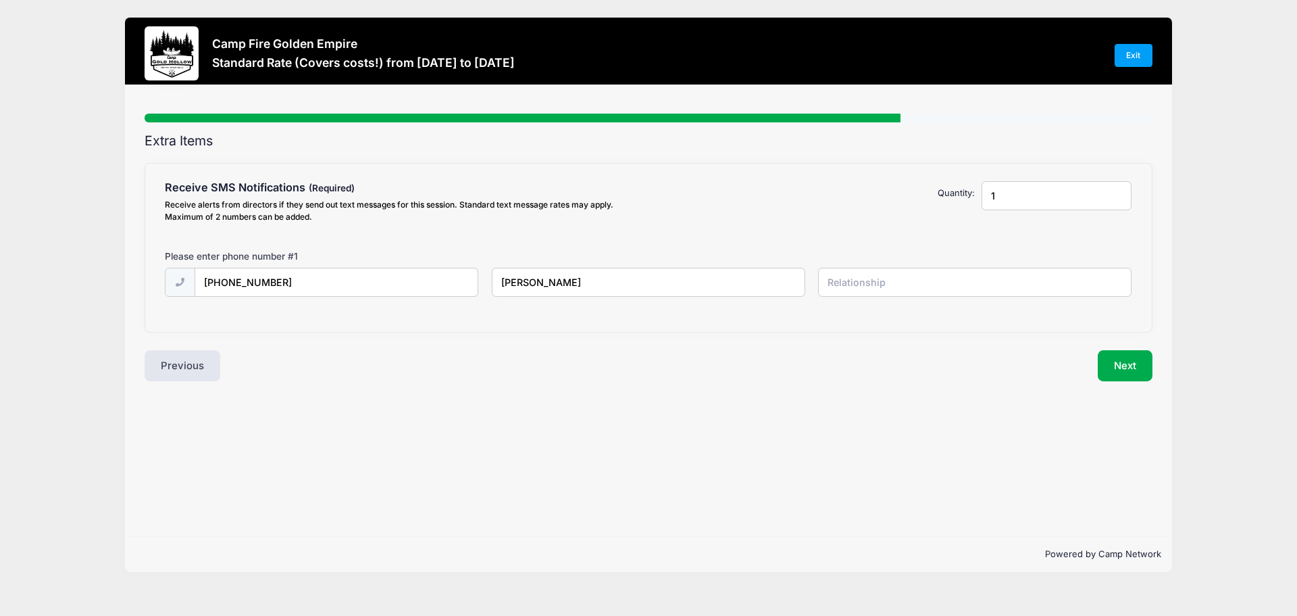
click at [0, 0] on input "text" at bounding box center [0, 0] width 0 height 0
type input "Self"
click at [1128, 362] on button "Next" at bounding box center [1125, 365] width 55 height 31
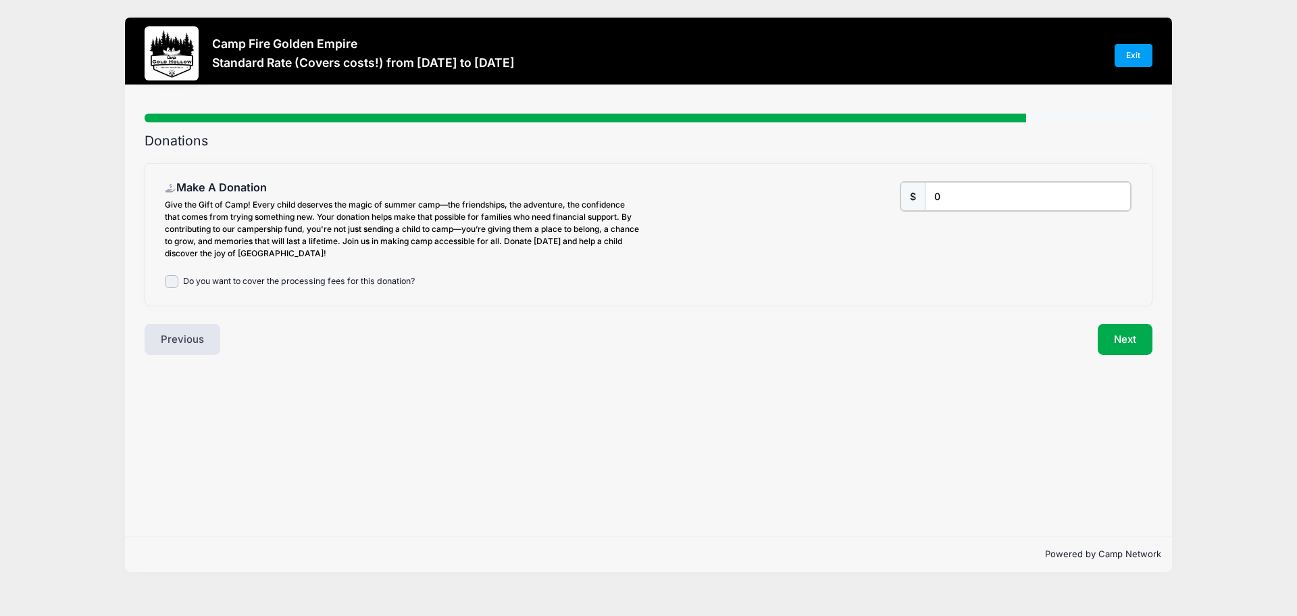
click at [934, 193] on input "0" at bounding box center [1028, 196] width 206 height 29
click at [964, 197] on input "1000" at bounding box center [1028, 196] width 206 height 29
type input "100"
click at [1120, 344] on button "Next" at bounding box center [1125, 339] width 55 height 31
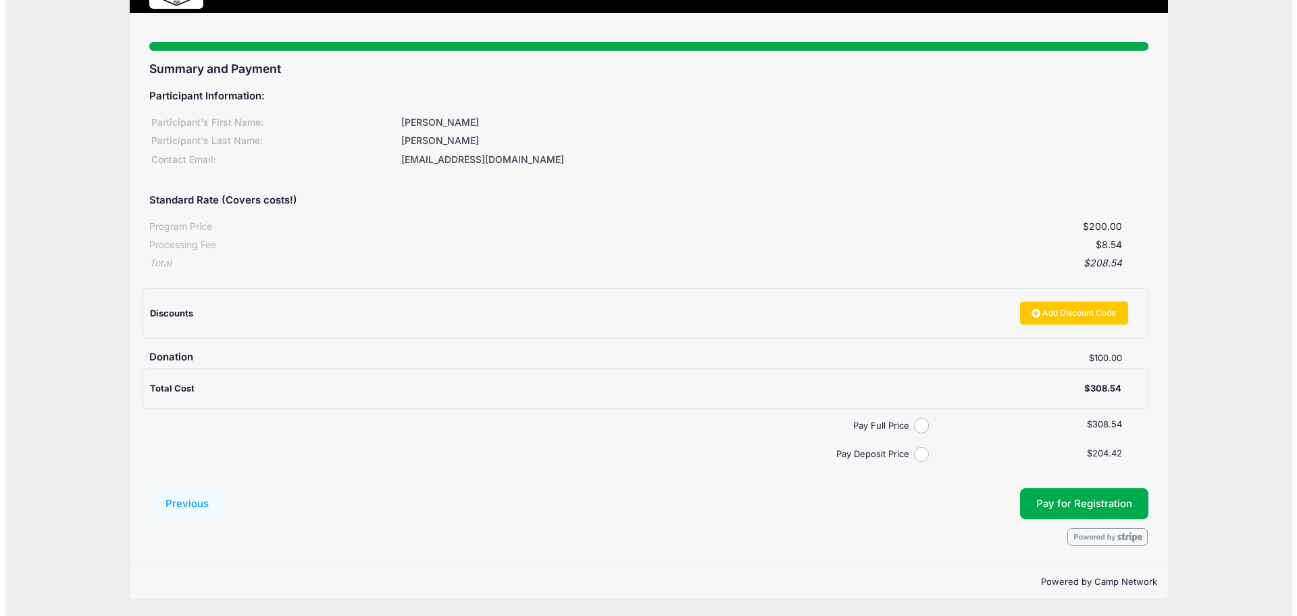
scroll to position [72, 0]
click at [918, 426] on input "Pay Full Price" at bounding box center [917, 425] width 16 height 16
radio input "true"
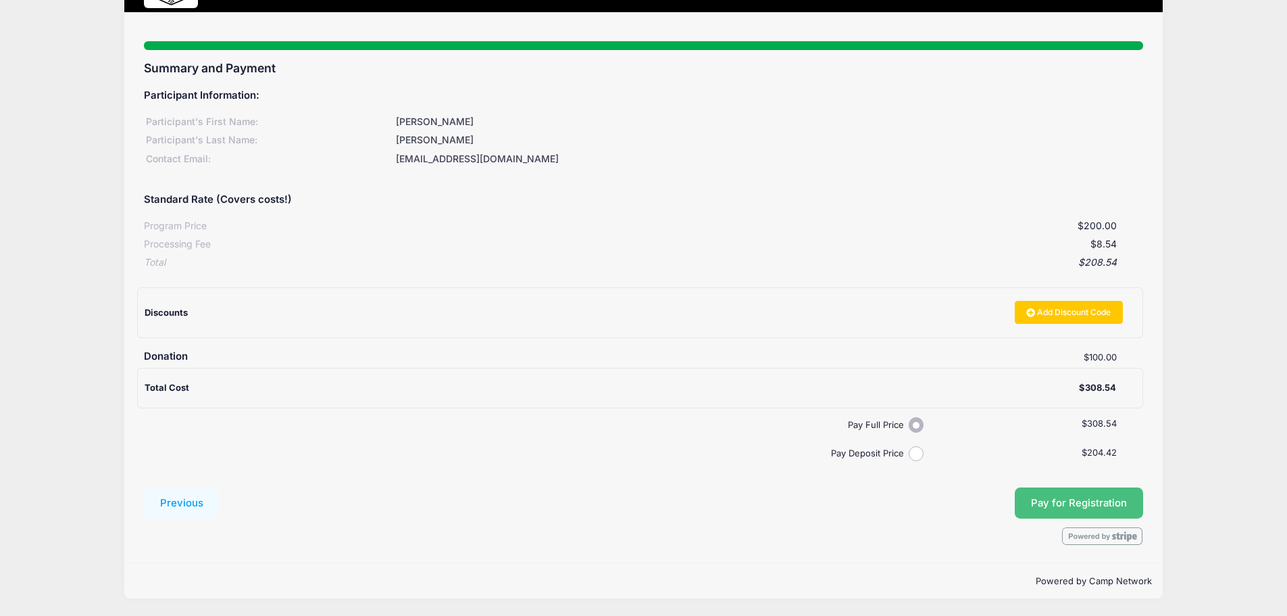
click at [1082, 502] on span "Pay for Registration" at bounding box center [1079, 503] width 96 height 12
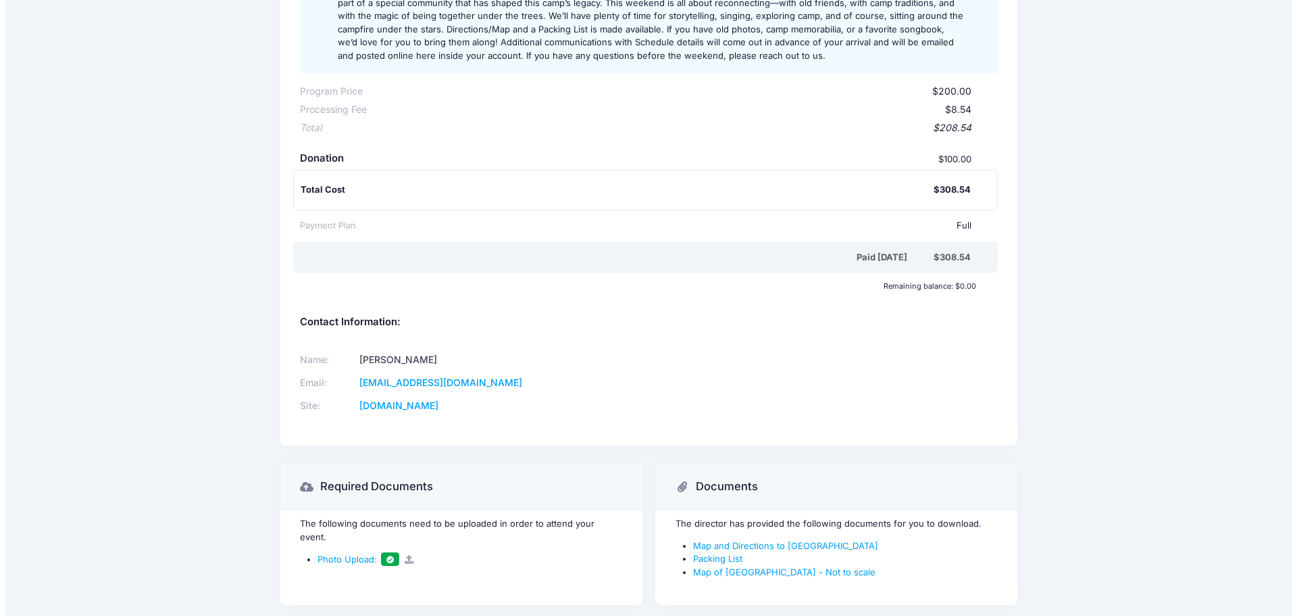
scroll to position [299, 0]
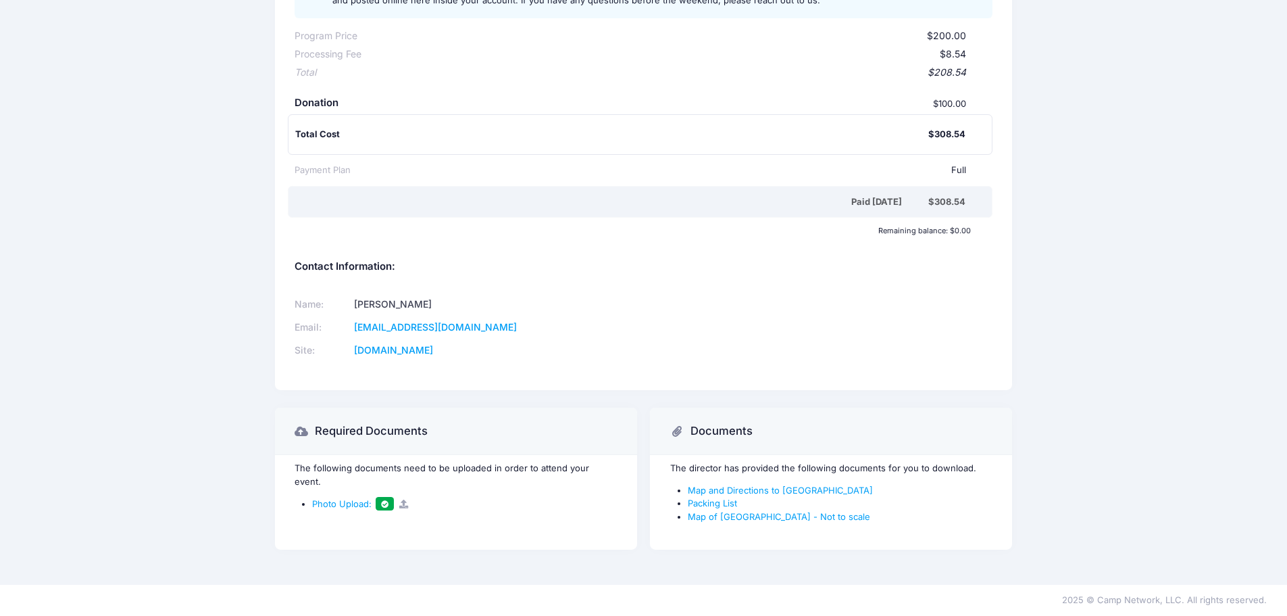
click at [402, 499] on icon at bounding box center [404, 503] width 11 height 9
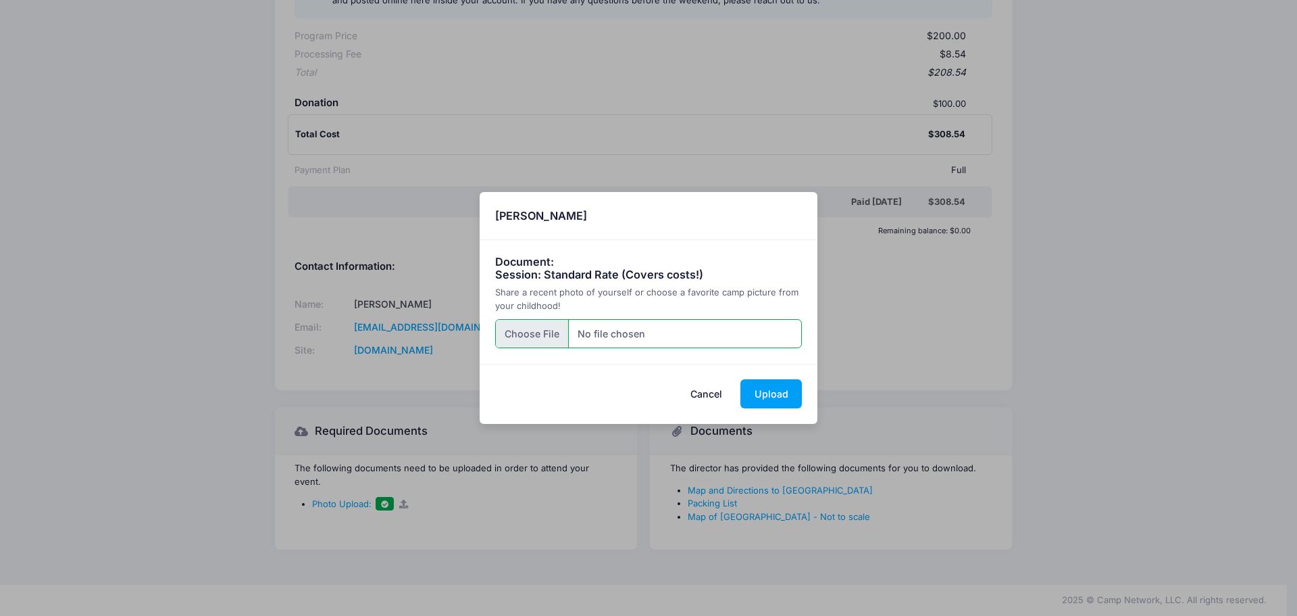
click at [532, 334] on input "file" at bounding box center [648, 333] width 307 height 29
type input "C:\fakepath\DSC03448.JPG"
click at [772, 399] on button "Upload" at bounding box center [771, 393] width 61 height 29
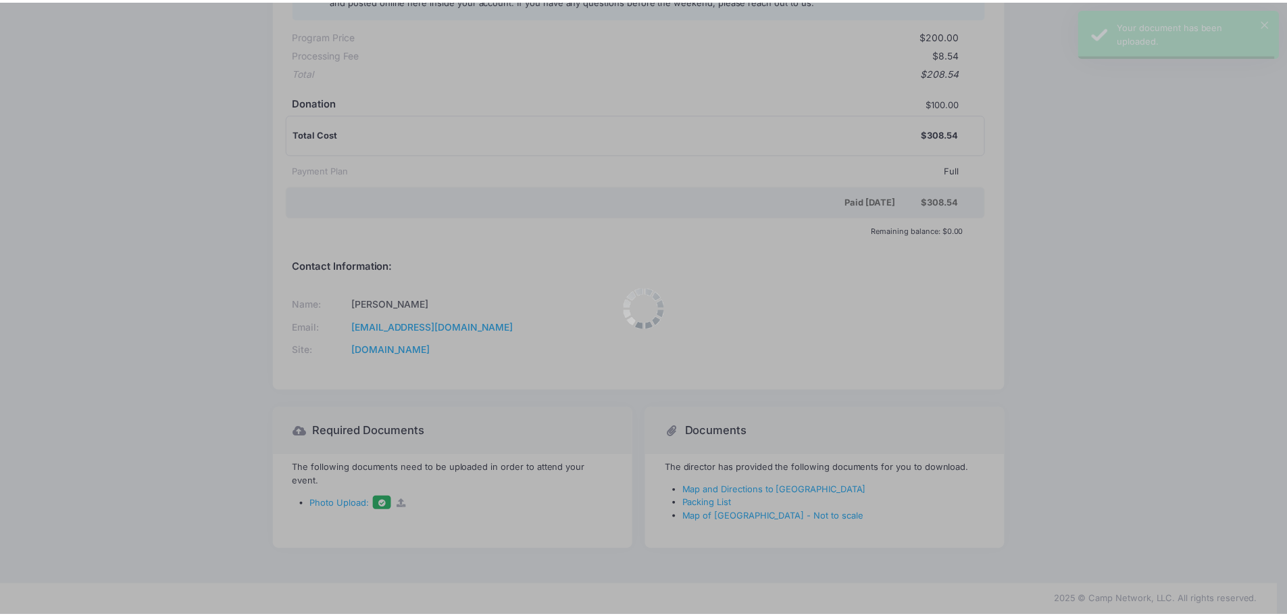
scroll to position [0, 0]
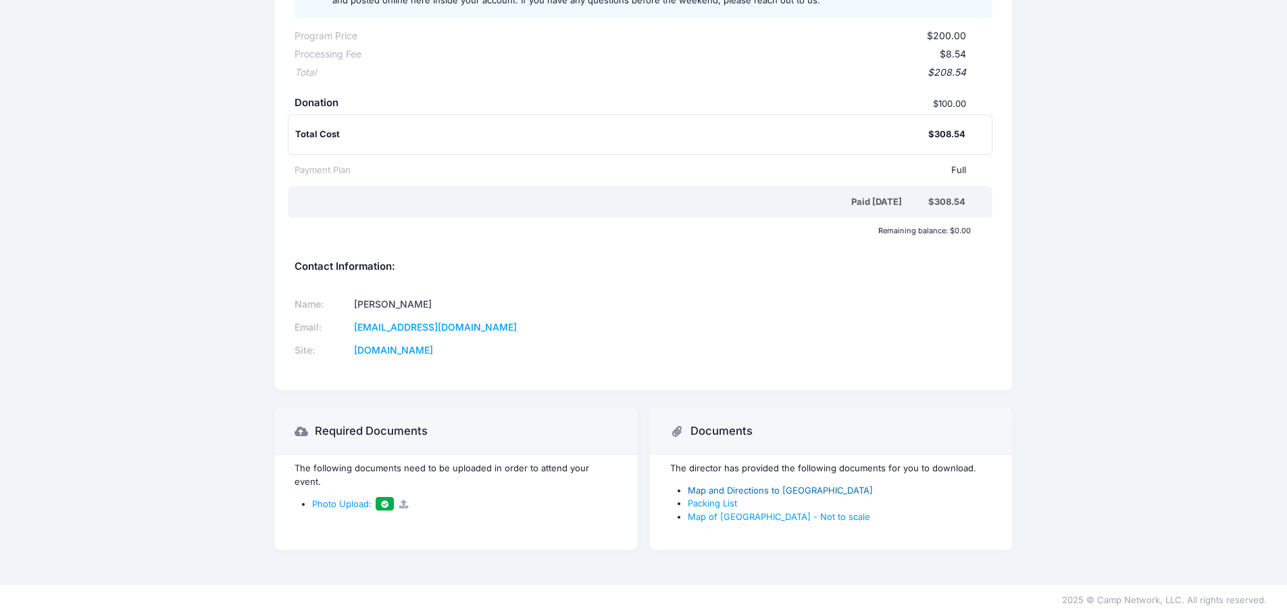
click at [762, 488] on link "Map and Directions to Camp Gold Hollow" at bounding box center [780, 489] width 185 height 11
click at [713, 504] on link "Packing List" at bounding box center [712, 502] width 49 height 11
